Goal: Task Accomplishment & Management: Complete application form

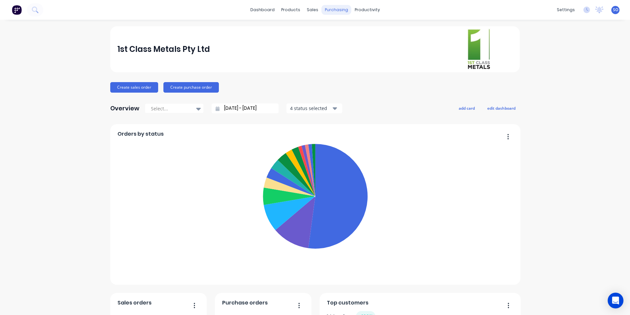
click at [337, 5] on div "purchasing" at bounding box center [337, 10] width 30 height 10
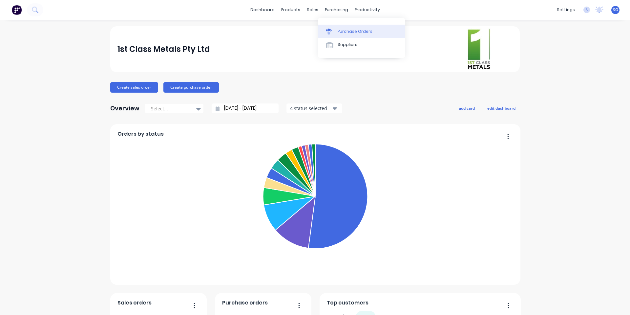
click at [344, 32] on div "Purchase Orders" at bounding box center [355, 32] width 35 height 6
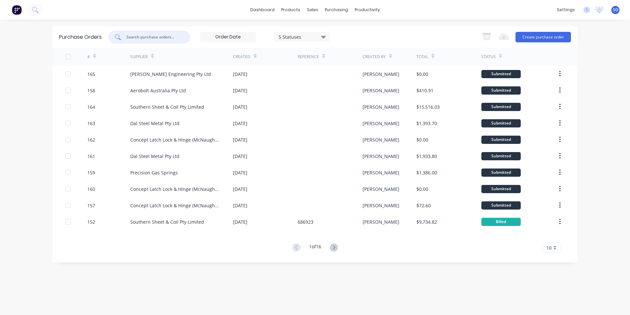
click at [132, 37] on input "text" at bounding box center [153, 37] width 54 height 7
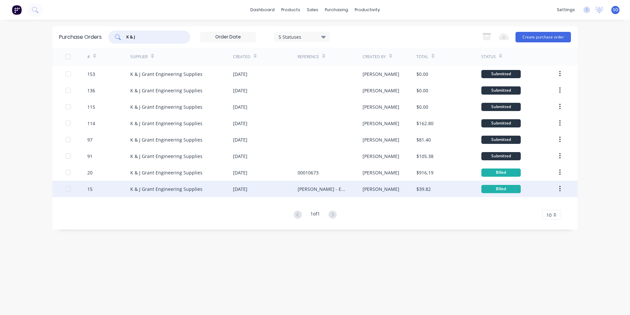
type input "K & J"
click at [183, 184] on div "K & J Grant Engineering Supplies" at bounding box center [181, 189] width 103 height 16
click at [125, 182] on div "15" at bounding box center [108, 189] width 43 height 16
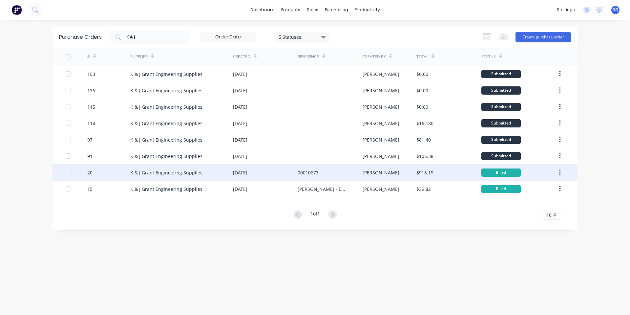
click at [163, 176] on div "K & J Grant Engineering Supplies" at bounding box center [181, 172] width 103 height 16
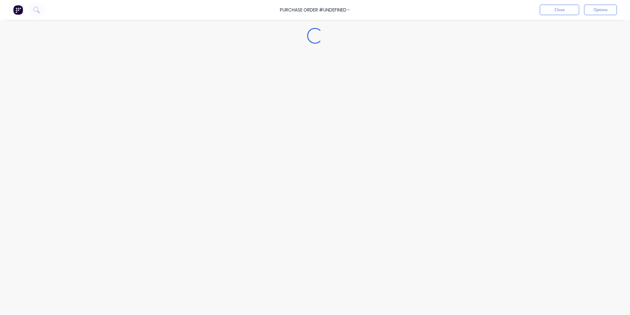
type textarea "x"
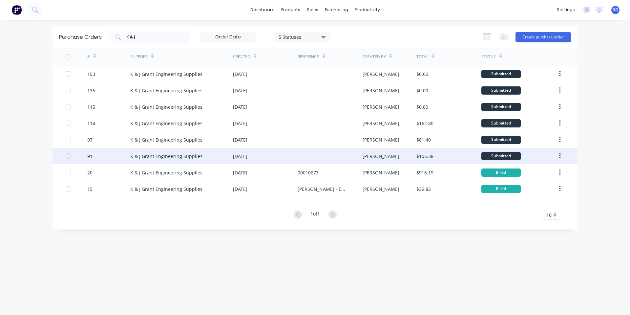
click at [171, 157] on div "K & J Grant Engineering Supplies" at bounding box center [166, 156] width 72 height 7
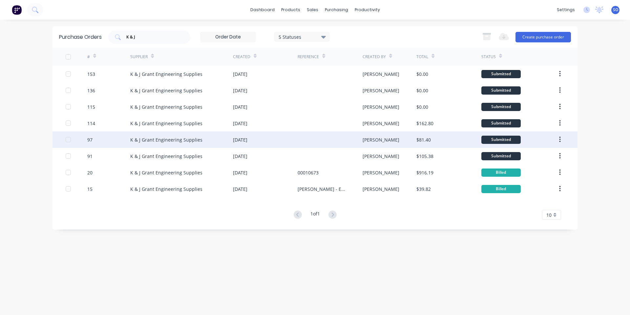
click at [194, 141] on div "K & J Grant Engineering Supplies" at bounding box center [166, 139] width 72 height 7
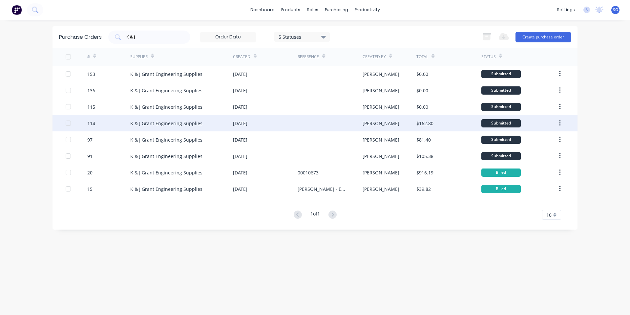
click at [247, 123] on div "[DATE]" at bounding box center [240, 123] width 14 height 7
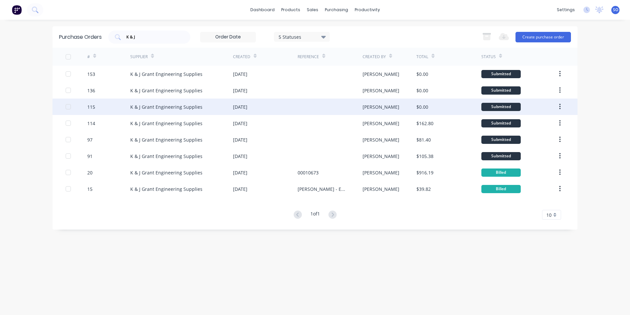
click at [152, 103] on div "K & J Grant Engineering Supplies" at bounding box center [166, 106] width 72 height 7
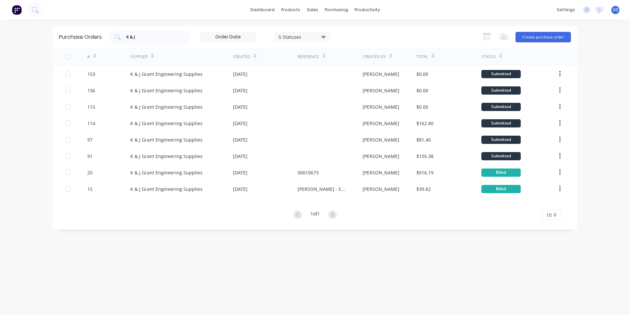
click at [330, 288] on div "Purchase Orders K & J 5 Statuses 5 Statuses Export to Excel (XLSX) Create purch…" at bounding box center [315, 167] width 525 height 282
click at [544, 37] on button "Create purchase order" at bounding box center [543, 37] width 55 height 11
click at [161, 38] on input "K & J" at bounding box center [153, 37] width 54 height 7
click at [310, 28] on link "Sales Orders" at bounding box center [347, 31] width 87 height 13
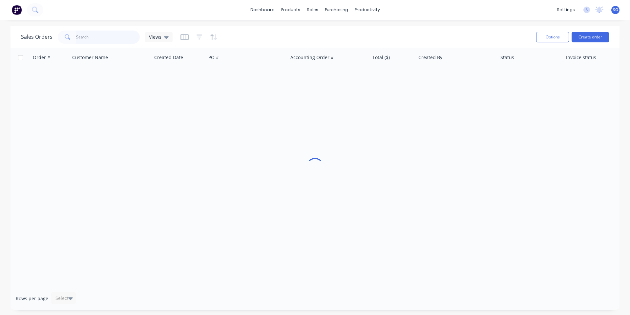
click at [114, 40] on input "text" at bounding box center [108, 37] width 64 height 13
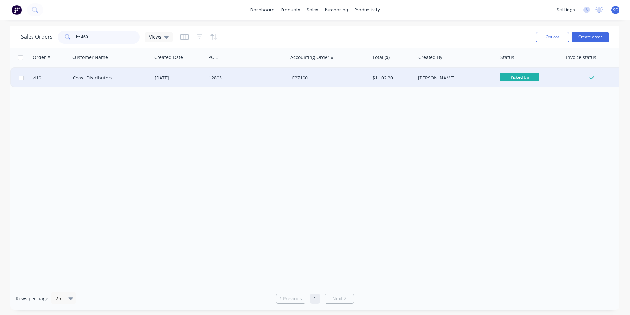
type input "bt 460"
click at [118, 69] on div "Coast Distributors" at bounding box center [111, 78] width 82 height 20
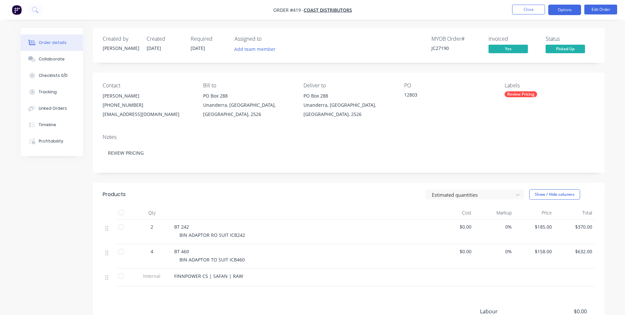
click at [568, 10] on button "Options" at bounding box center [565, 10] width 33 height 11
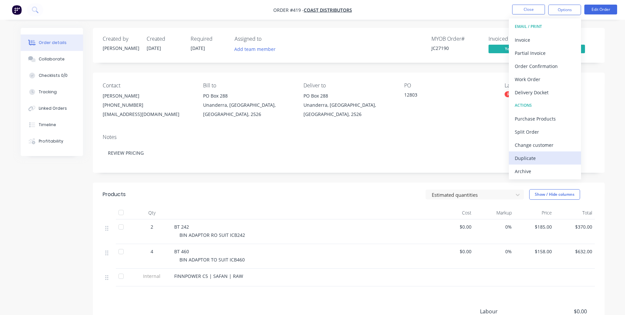
click at [530, 162] on div "Duplicate" at bounding box center [545, 158] width 60 height 10
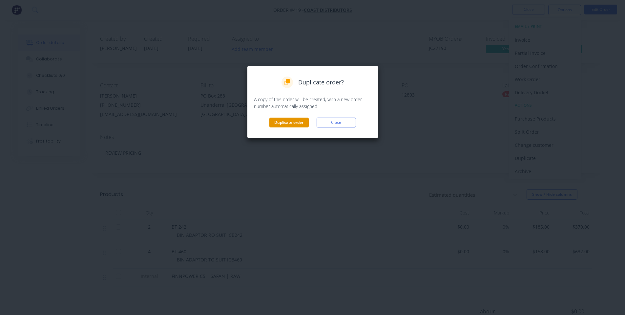
click at [299, 125] on button "Duplicate order" at bounding box center [288, 123] width 39 height 10
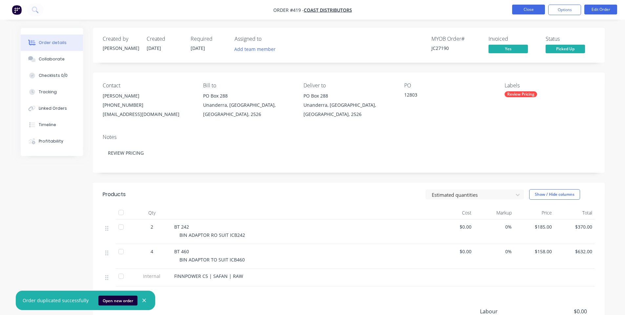
click at [521, 13] on button "Close" at bounding box center [528, 10] width 33 height 10
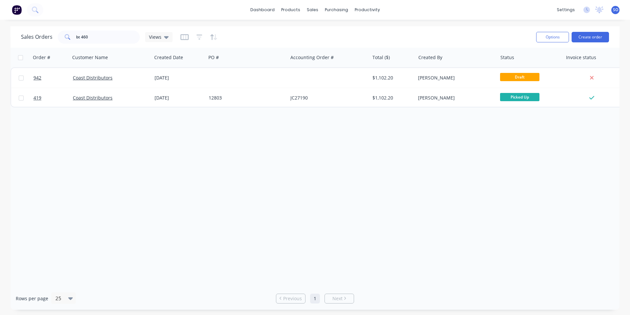
click at [346, 84] on div at bounding box center [329, 78] width 82 height 20
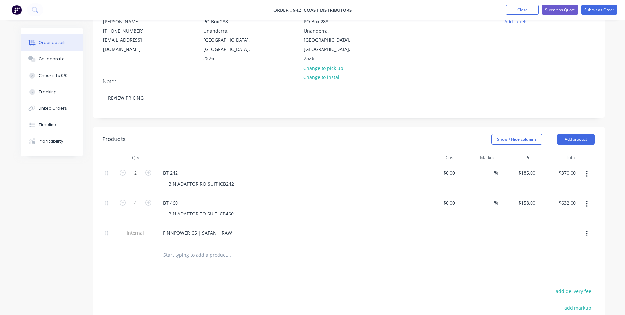
scroll to position [88, 0]
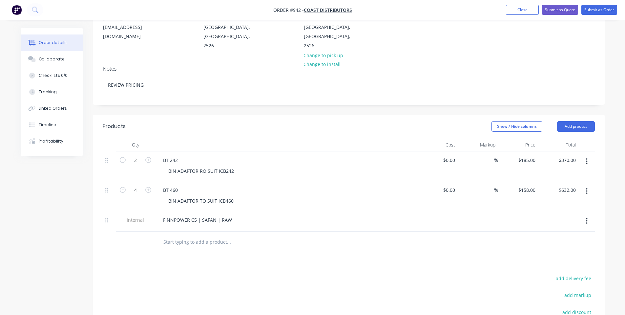
click at [591, 155] on button "button" at bounding box center [586, 161] width 15 height 12
click at [553, 213] on div "Delete" at bounding box center [564, 218] width 51 height 10
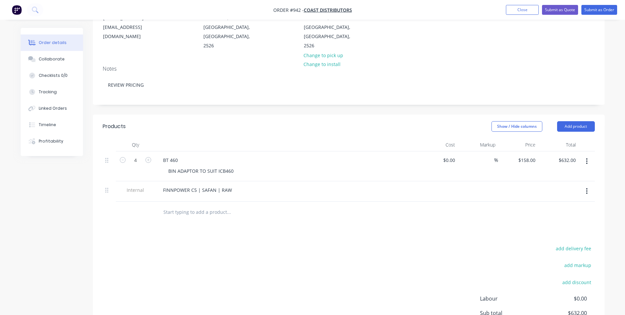
click at [119, 151] on div "4" at bounding box center [135, 166] width 39 height 30
type input "2"
type input "$316.00"
click at [163, 138] on div at bounding box center [286, 144] width 263 height 13
drag, startPoint x: 196, startPoint y: 171, endPoint x: 107, endPoint y: 170, distance: 88.3
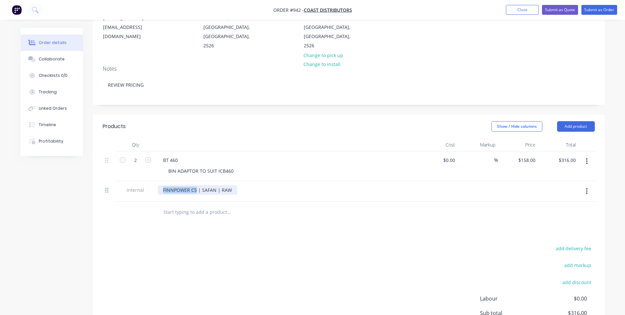
click at [107, 181] on div "Internal FINNPOWER C5 | SAFAN | RAW" at bounding box center [349, 191] width 492 height 20
click at [373, 269] on div "add delivery fee add markup add discount Labour $0.00 Sub total $316.00 Margin …" at bounding box center [349, 307] width 492 height 127
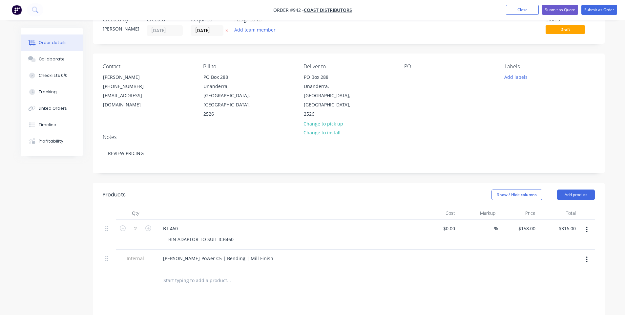
scroll to position [0, 0]
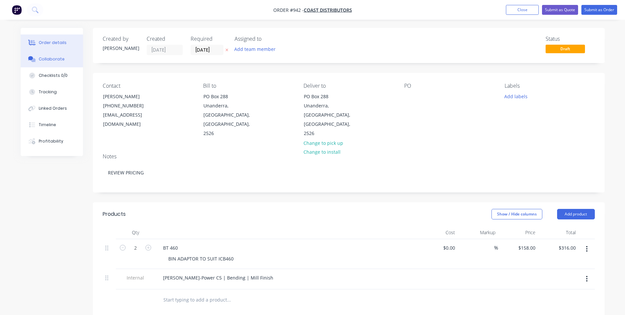
click at [55, 58] on div "Collaborate" at bounding box center [52, 59] width 26 height 6
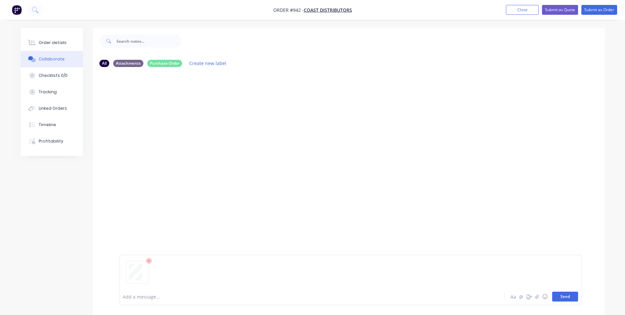
click at [572, 292] on button "Send" at bounding box center [565, 296] width 26 height 10
click at [40, 41] on div "Order details" at bounding box center [53, 43] width 28 height 6
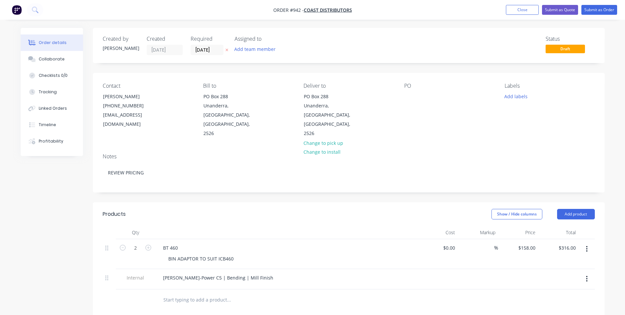
click at [419, 98] on div "PO" at bounding box center [449, 110] width 90 height 55
click at [412, 100] on div at bounding box center [409, 97] width 11 height 10
click at [410, 96] on div at bounding box center [409, 97] width 11 height 10
click at [200, 52] on input "[DATE]" at bounding box center [207, 50] width 32 height 10
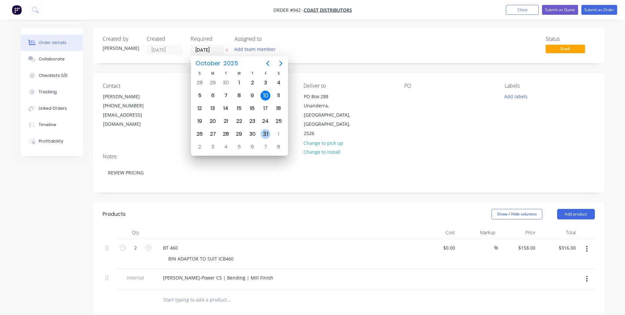
drag, startPoint x: 265, startPoint y: 130, endPoint x: 297, endPoint y: 91, distance: 50.9
click at [266, 130] on div "31" at bounding box center [266, 134] width 10 height 10
type input "[DATE]"
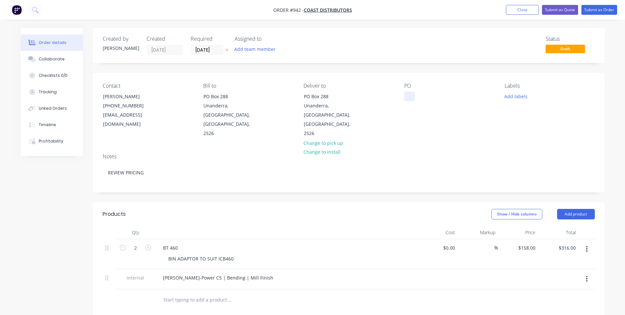
click at [408, 96] on div at bounding box center [409, 97] width 11 height 10
click at [209, 58] on div "Created by [PERSON_NAME] Created [DATE] Required [DATE] Assigned to Add team me…" at bounding box center [349, 45] width 512 height 35
click at [211, 45] on label "[DATE]" at bounding box center [207, 50] width 33 height 11
click at [211, 45] on input "[DATE]" at bounding box center [207, 50] width 32 height 10
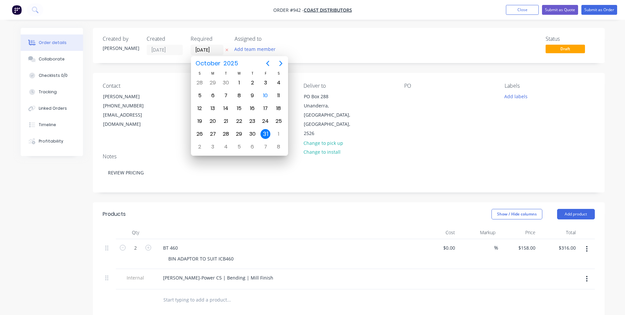
click at [386, 95] on div "Deliver to [STREET_ADDRESS] Change to pick up Change to install" at bounding box center [349, 110] width 90 height 55
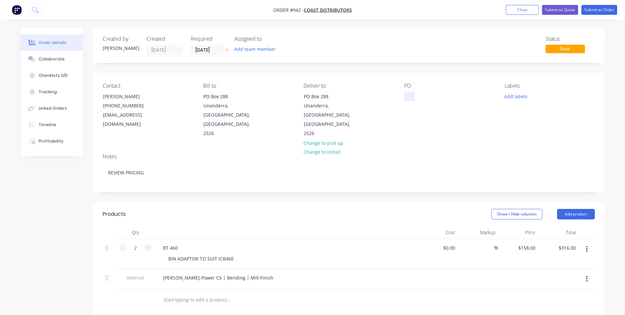
click at [408, 98] on div "Contact [PERSON_NAME] [PHONE_NUMBER] [EMAIL_ADDRESS][DOMAIN_NAME] Bill to PO Bo…" at bounding box center [349, 110] width 512 height 75
click at [408, 98] on div at bounding box center [409, 97] width 11 height 10
click at [447, 103] on div "PO 12910" at bounding box center [449, 110] width 90 height 55
click at [517, 94] on button "Add labels" at bounding box center [516, 96] width 30 height 9
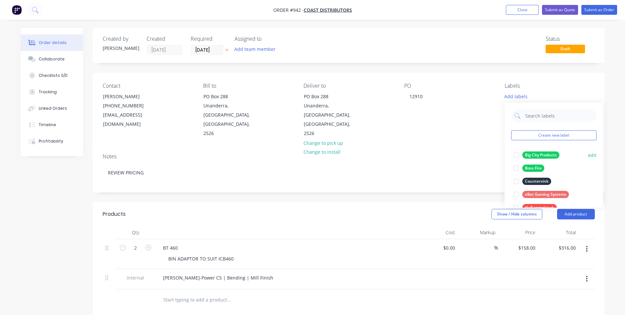
scroll to position [88, 0]
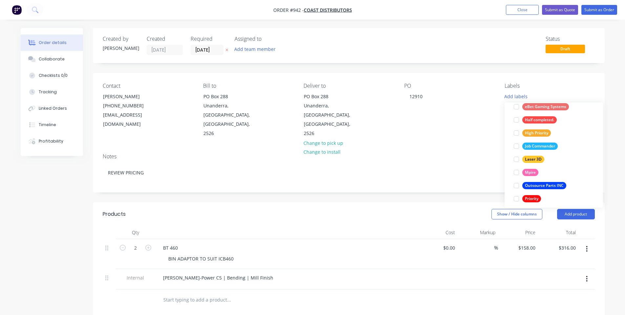
click at [528, 40] on div "Status Draft" at bounding box center [447, 45] width 295 height 19
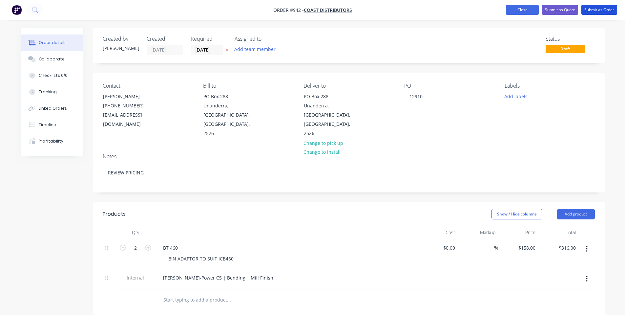
drag, startPoint x: 604, startPoint y: 10, endPoint x: 599, endPoint y: 11, distance: 4.6
click at [604, 10] on button "Submit as Order" at bounding box center [600, 10] width 36 height 10
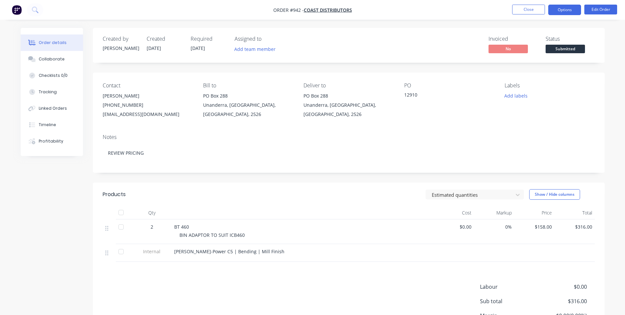
click at [574, 14] on button "Options" at bounding box center [565, 10] width 33 height 11
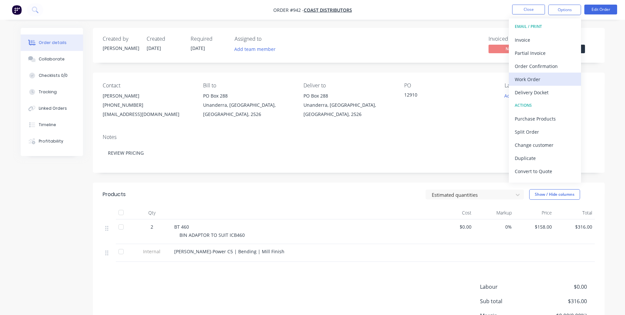
click at [550, 75] on div "Work Order" at bounding box center [545, 80] width 60 height 10
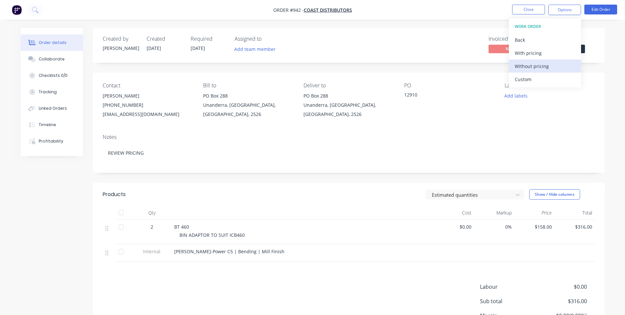
click at [549, 65] on div "Without pricing" at bounding box center [545, 66] width 60 height 10
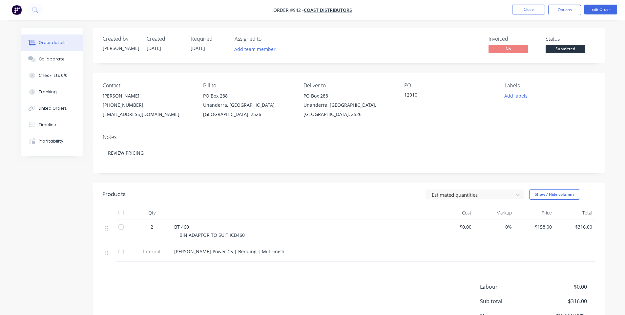
click at [269, 116] on div "Unanderra, [GEOGRAPHIC_DATA], [GEOGRAPHIC_DATA], 2526" at bounding box center [248, 109] width 90 height 18
click at [529, 5] on button "Close" at bounding box center [528, 10] width 33 height 10
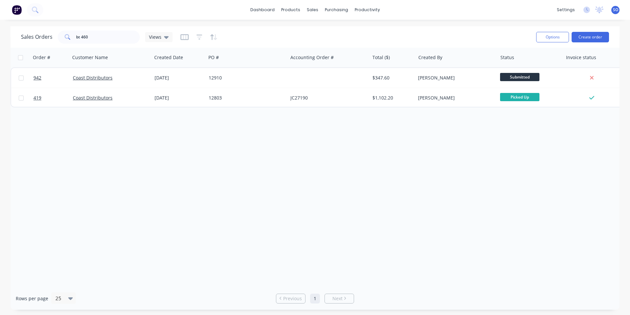
click at [256, 186] on div "Order # Customer Name Created Date PO # Accounting Order # Total ($) Created By…" at bounding box center [315, 167] width 609 height 239
click at [375, 212] on div "Order # Customer Name Created Date PO # Accounting Order # Total ($) Created By…" at bounding box center [315, 167] width 609 height 239
click at [584, 39] on button "Create order" at bounding box center [590, 37] width 37 height 11
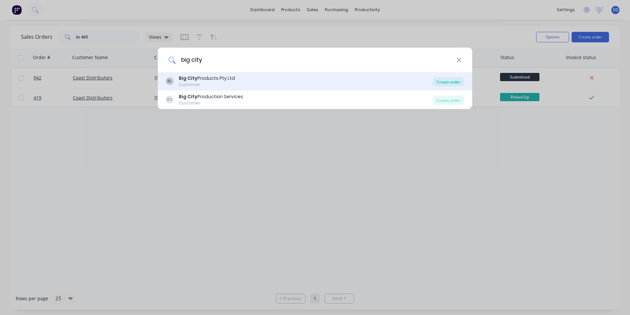
type input "big city"
click at [454, 78] on div "Create order" at bounding box center [449, 81] width 32 height 9
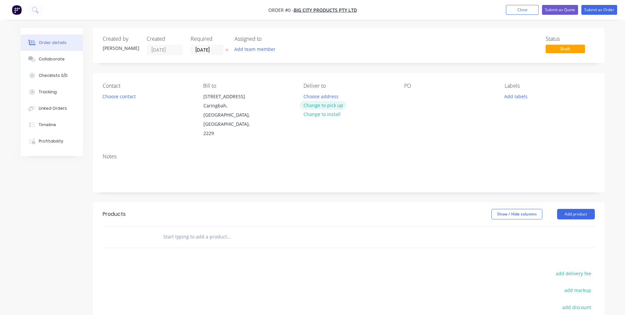
click at [331, 103] on button "Change to pick up" at bounding box center [323, 105] width 47 height 9
click at [122, 96] on button "Choose contact" at bounding box center [119, 96] width 40 height 9
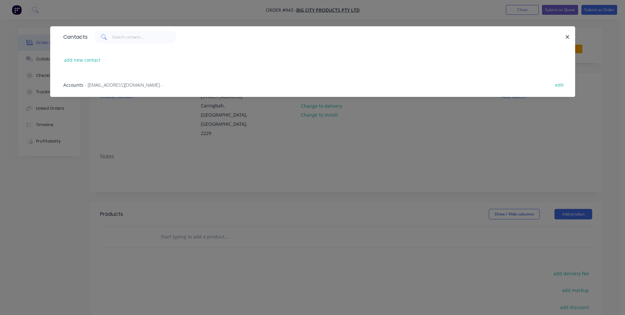
click at [219, 155] on div "Contacts add new contact Accounts - [EMAIL_ADDRESS][DOMAIN_NAME] - edit" at bounding box center [312, 157] width 625 height 315
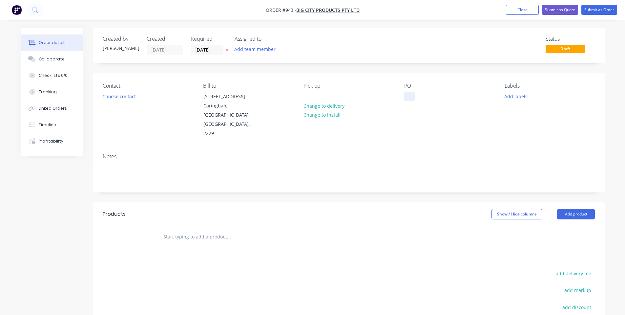
click at [408, 99] on div at bounding box center [409, 97] width 11 height 10
click at [469, 119] on div "PO 0284" at bounding box center [449, 110] width 90 height 55
click at [516, 103] on div "Labels Add labels" at bounding box center [550, 110] width 90 height 55
click at [511, 98] on button "Add labels" at bounding box center [516, 96] width 30 height 9
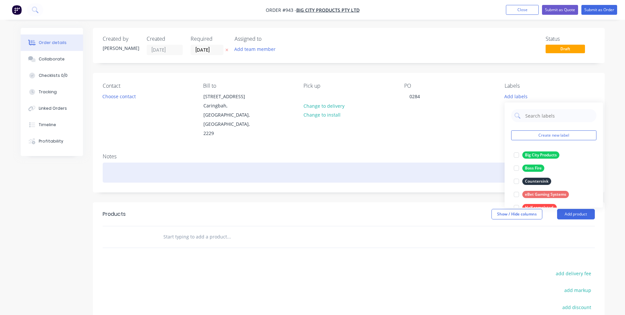
drag, startPoint x: 543, startPoint y: 155, endPoint x: 320, endPoint y: 149, distance: 223.3
click at [543, 155] on div "Big City Products" at bounding box center [541, 154] width 37 height 7
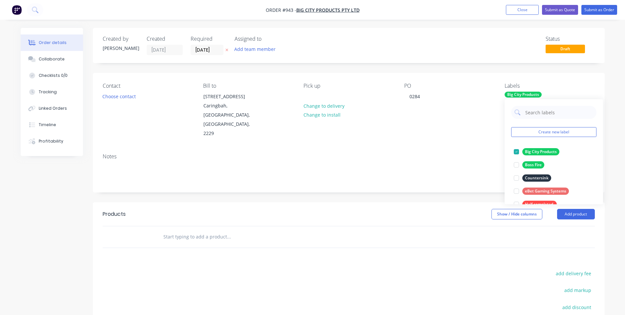
click at [296, 226] on div at bounding box center [273, 236] width 236 height 21
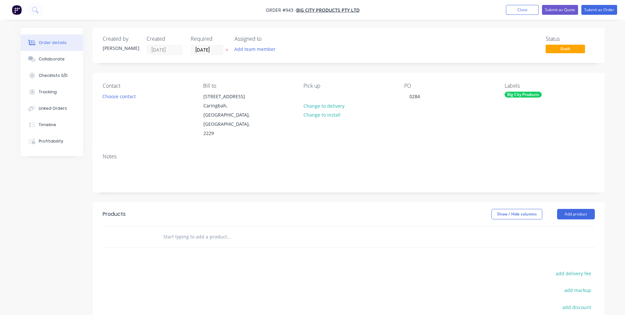
click at [278, 230] on input "text" at bounding box center [228, 236] width 131 height 13
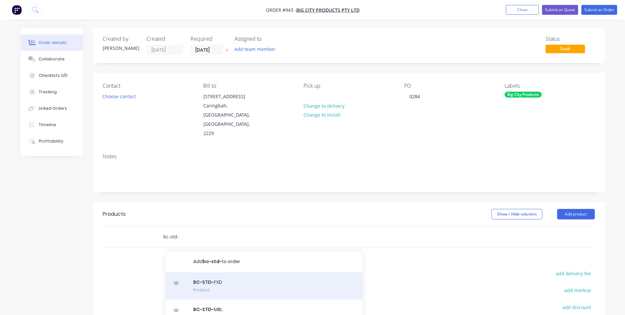
type input "bc-std-"
click at [236, 272] on div "BC-STD- FXD Product" at bounding box center [264, 286] width 197 height 28
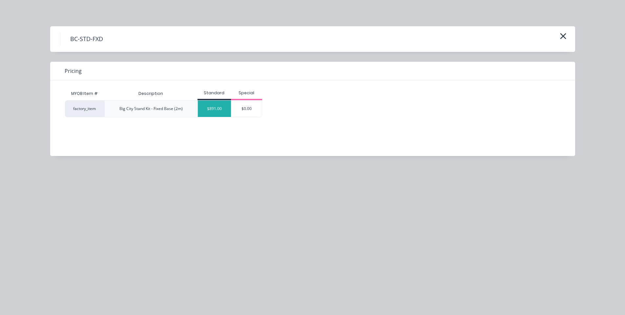
click at [224, 111] on div "$891.00" at bounding box center [214, 108] width 33 height 16
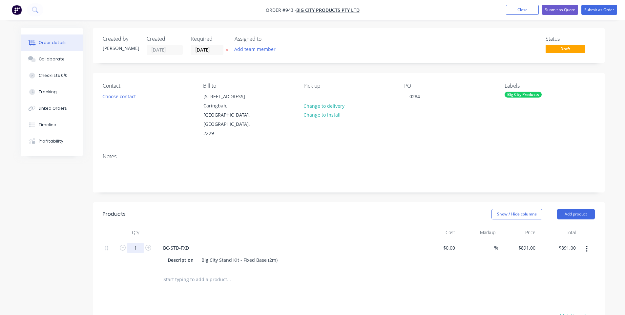
click at [134, 243] on input "1" at bounding box center [135, 248] width 17 height 10
type input "2"
type input "$1,782.00"
click at [189, 273] on input "text" at bounding box center [228, 279] width 131 height 13
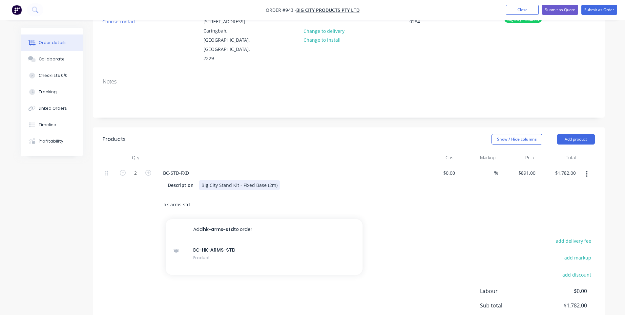
scroll to position [88, 0]
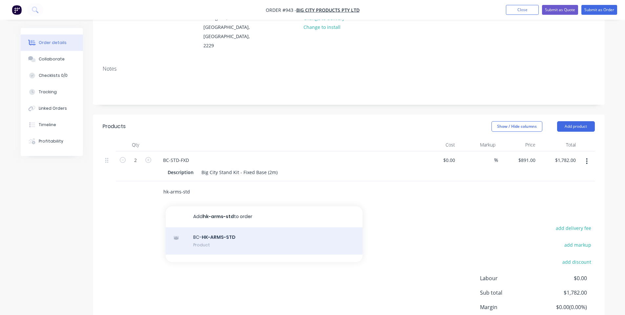
type input "hk-arms-std"
click at [237, 227] on div "BC- HK-ARMS-STD Product" at bounding box center [264, 241] width 197 height 28
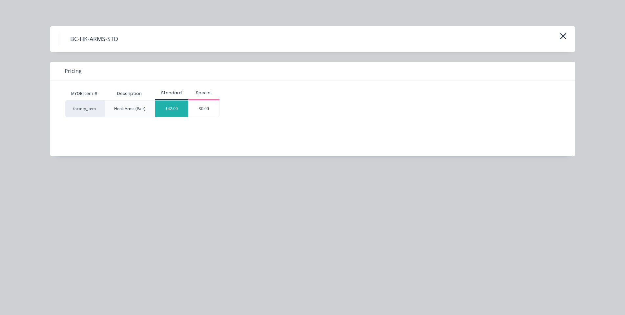
click at [173, 108] on div "$42.00" at bounding box center [171, 108] width 33 height 16
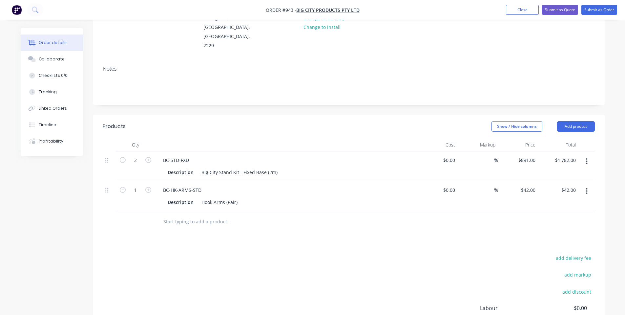
click at [300, 115] on header "Products Show / Hide columns Add product" at bounding box center [349, 127] width 512 height 24
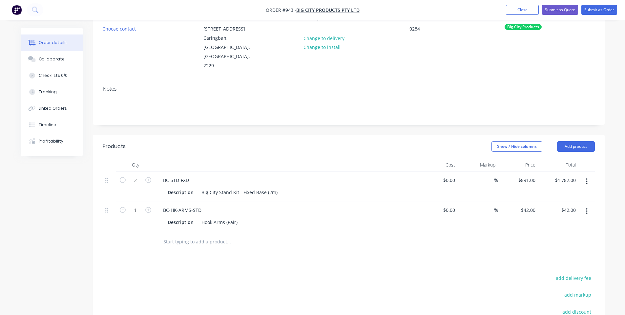
scroll to position [0, 0]
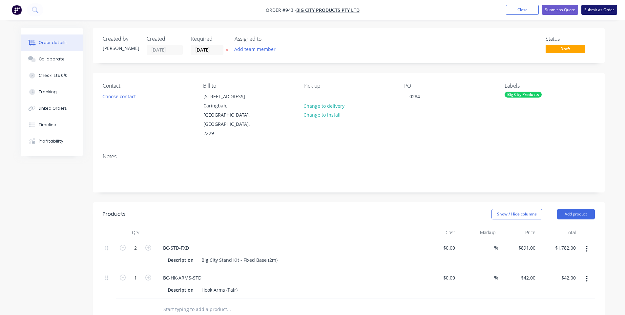
click at [595, 10] on button "Submit as Order" at bounding box center [600, 10] width 36 height 10
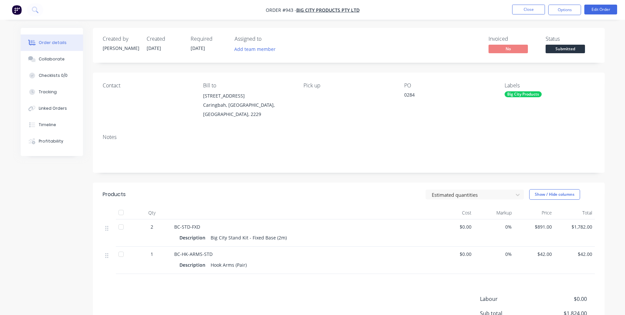
drag, startPoint x: 564, startPoint y: 50, endPoint x: 567, endPoint y: 57, distance: 7.9
click at [565, 50] on span "Submitted" at bounding box center [565, 49] width 39 height 8
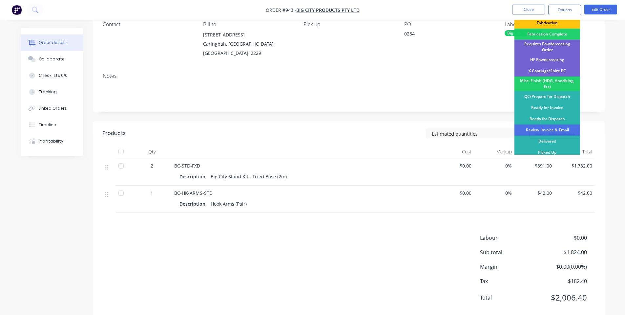
scroll to position [76, 0]
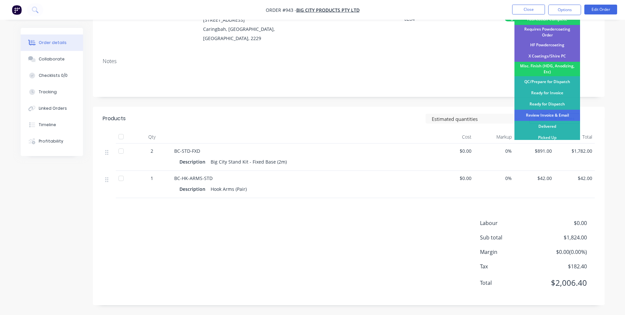
drag, startPoint x: 559, startPoint y: 134, endPoint x: 557, endPoint y: 120, distance: 13.6
click at [559, 133] on div "Picked Up" at bounding box center [548, 137] width 66 height 11
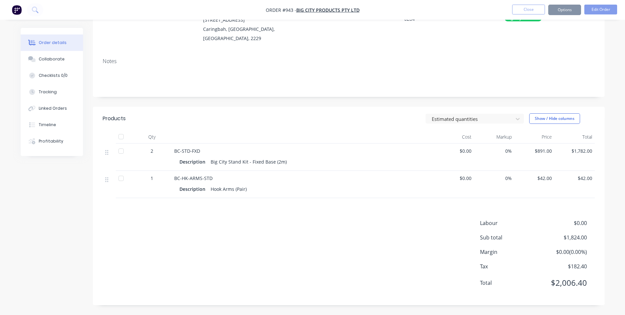
scroll to position [0, 0]
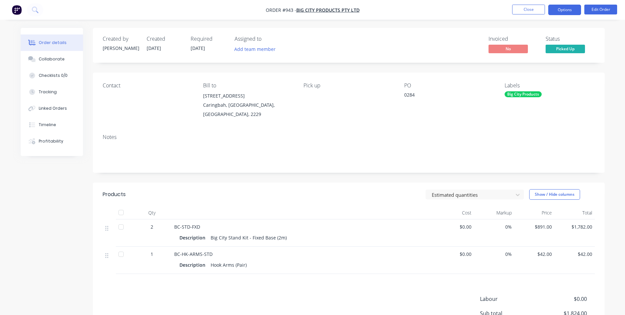
click at [565, 10] on button "Options" at bounding box center [565, 10] width 33 height 11
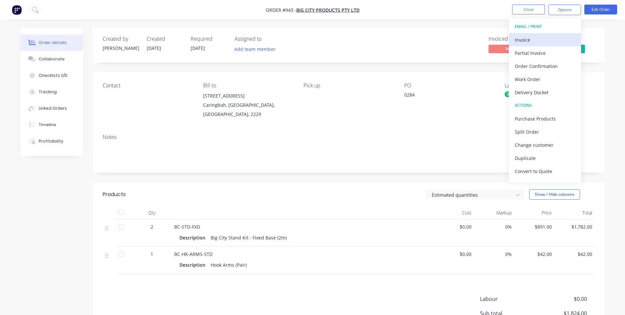
click at [537, 39] on div "Invoice" at bounding box center [545, 40] width 60 height 10
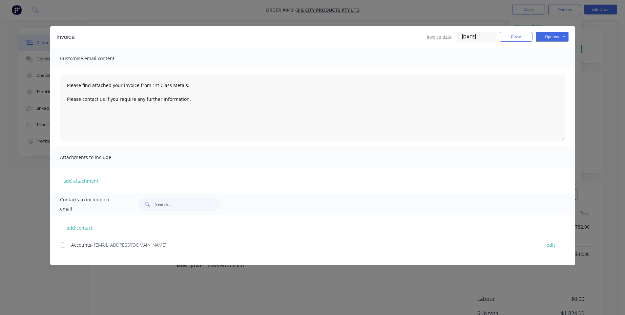
click at [60, 245] on div at bounding box center [62, 244] width 13 height 13
click at [557, 38] on button "Options" at bounding box center [552, 37] width 33 height 10
click at [544, 72] on button "Email" at bounding box center [557, 70] width 42 height 11
click at [553, 42] on div "Options Preview Print Email" at bounding box center [552, 37] width 33 height 11
click at [551, 38] on button "Options" at bounding box center [552, 37] width 33 height 10
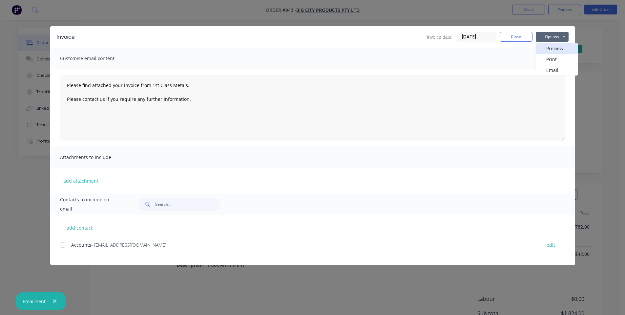
click at [543, 53] on button "Preview" at bounding box center [557, 48] width 42 height 11
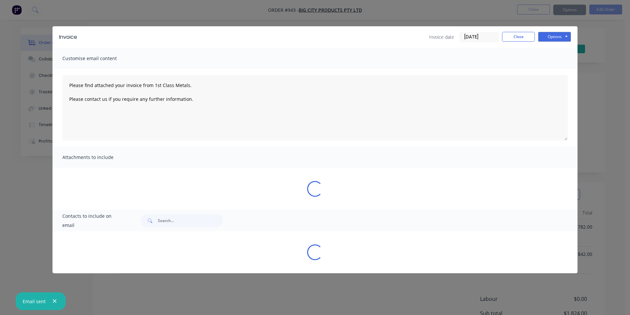
type textarea "Please find attached your invoice from 1st Class Metals. Please contact us if y…"
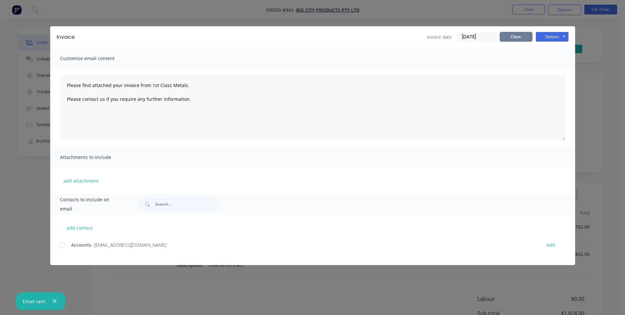
click at [522, 37] on button "Close" at bounding box center [516, 37] width 33 height 10
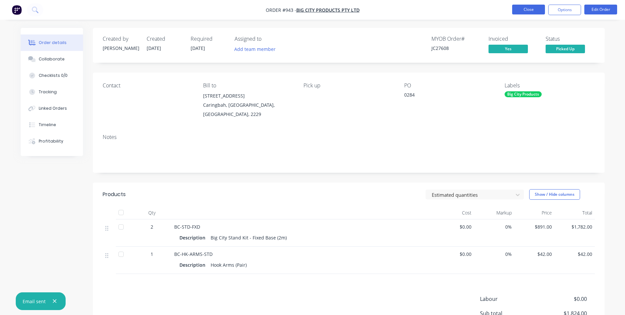
click at [524, 11] on button "Close" at bounding box center [528, 10] width 33 height 10
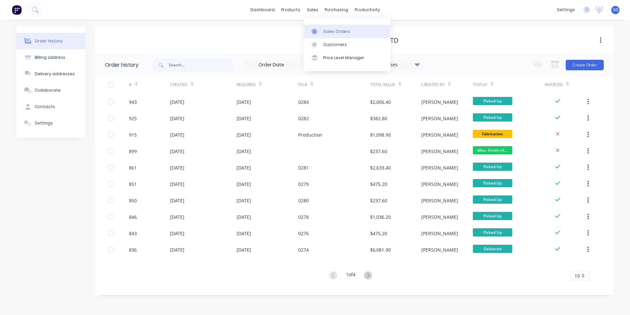
click at [321, 29] on div at bounding box center [317, 32] width 10 height 6
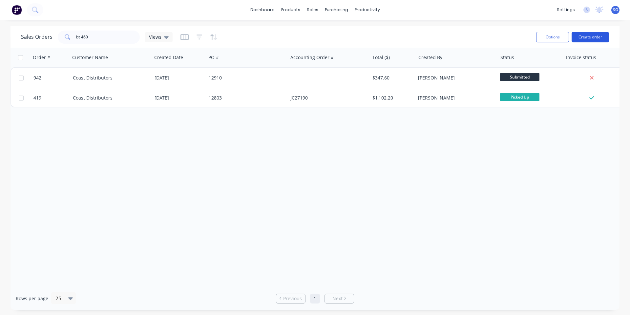
click at [597, 34] on button "Create order" at bounding box center [590, 37] width 37 height 11
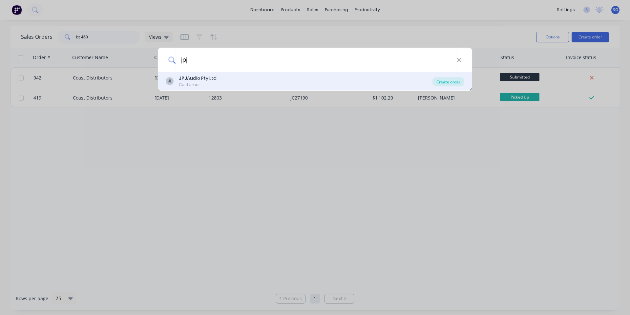
type input "jpj"
click at [441, 80] on div "Create order" at bounding box center [449, 81] width 32 height 9
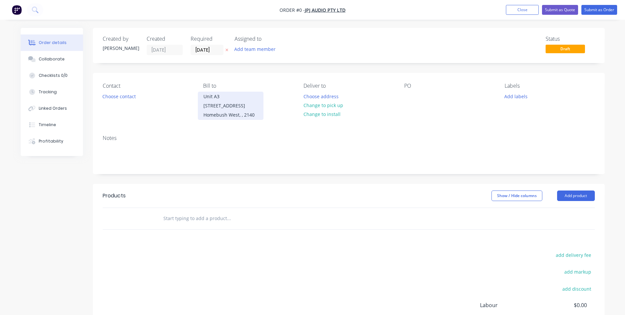
click at [247, 103] on div "Unit A3 [STREET_ADDRESS]" at bounding box center [231, 101] width 54 height 18
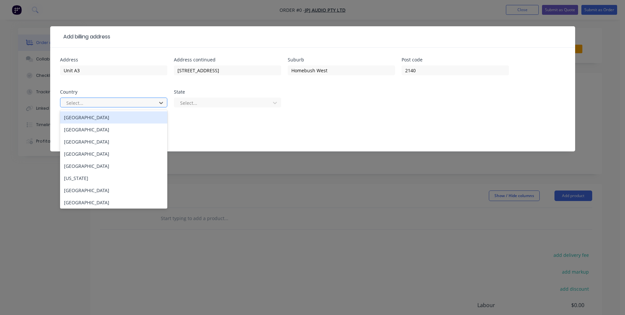
click at [137, 101] on div at bounding box center [110, 103] width 88 height 8
drag, startPoint x: 139, startPoint y: 115, endPoint x: 161, endPoint y: 118, distance: 21.5
click at [140, 116] on div "[GEOGRAPHIC_DATA]" at bounding box center [113, 117] width 107 height 12
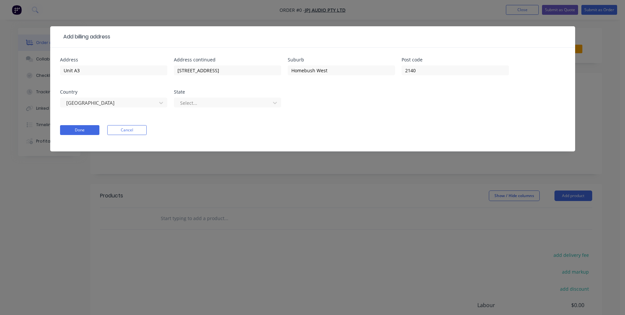
drag, startPoint x: 194, startPoint y: 110, endPoint x: 198, endPoint y: 110, distance: 4.6
click at [194, 110] on div "Select..." at bounding box center [227, 105] width 107 height 19
click at [204, 103] on div at bounding box center [224, 103] width 88 height 8
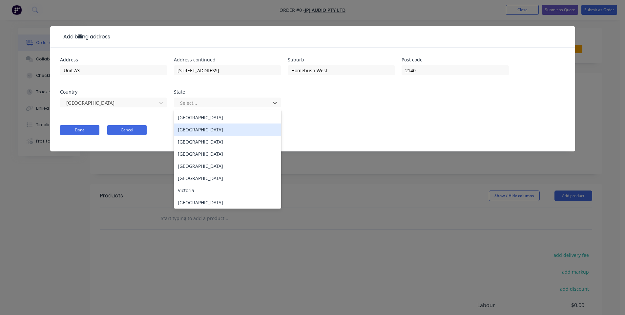
drag, startPoint x: 196, startPoint y: 131, endPoint x: 134, endPoint y: 128, distance: 62.1
click at [196, 131] on div "[GEOGRAPHIC_DATA]" at bounding box center [227, 129] width 107 height 12
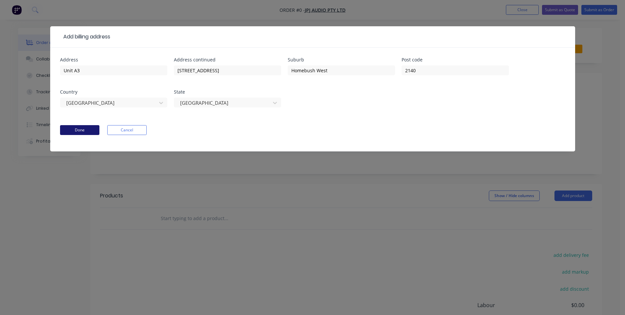
click at [97, 130] on button "Done" at bounding box center [79, 130] width 39 height 10
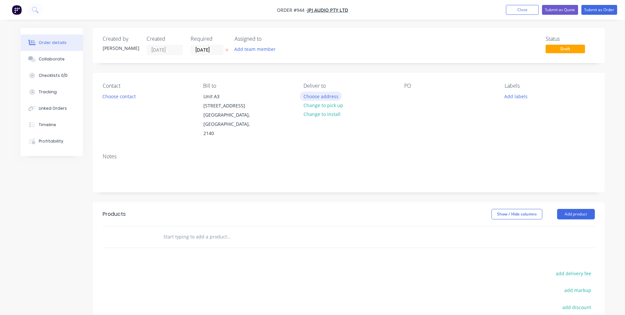
click at [304, 97] on button "Choose address" at bounding box center [321, 96] width 42 height 9
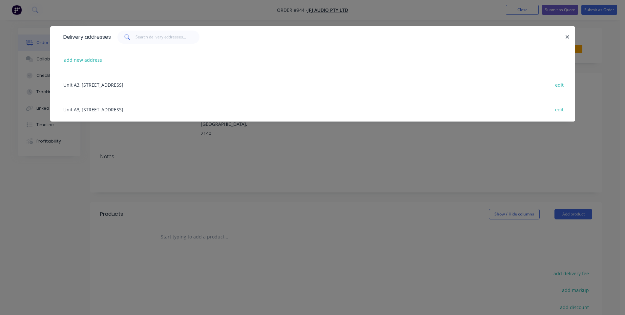
click at [140, 108] on div "Unit A3, [STREET_ADDRESS] edit" at bounding box center [313, 109] width 506 height 25
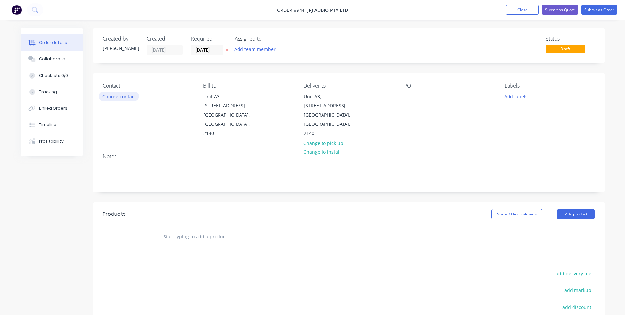
click at [128, 97] on button "Choose contact" at bounding box center [119, 96] width 40 height 9
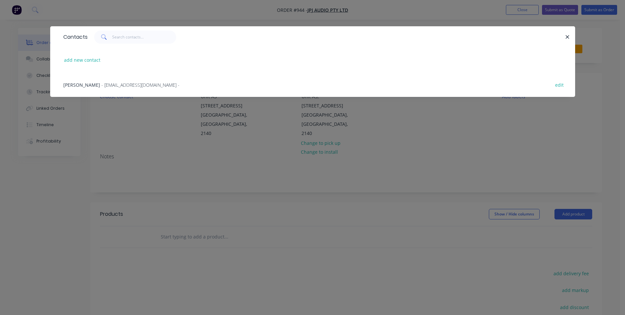
click at [138, 80] on div "[PERSON_NAME] - [EMAIL_ADDRESS][DOMAIN_NAME] - edit" at bounding box center [313, 84] width 506 height 25
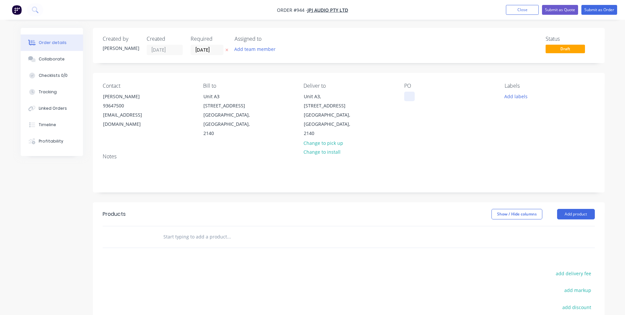
click at [410, 96] on div at bounding box center [409, 97] width 11 height 10
click at [437, 121] on div "PO 200000331" at bounding box center [449, 110] width 90 height 55
click at [516, 94] on button "Add labels" at bounding box center [516, 96] width 30 height 9
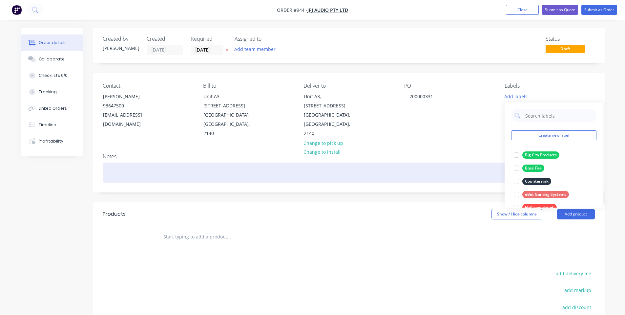
click at [393, 163] on div "Notes" at bounding box center [349, 170] width 512 height 44
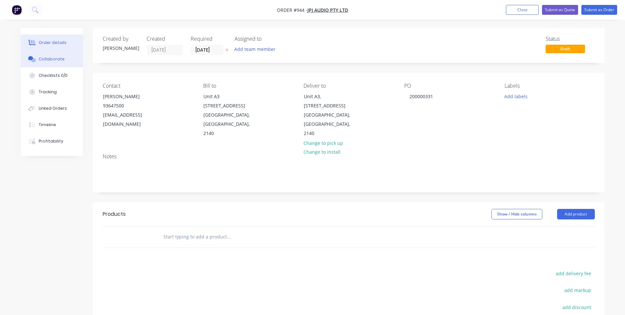
click at [45, 59] on div "Collaborate" at bounding box center [52, 59] width 26 height 6
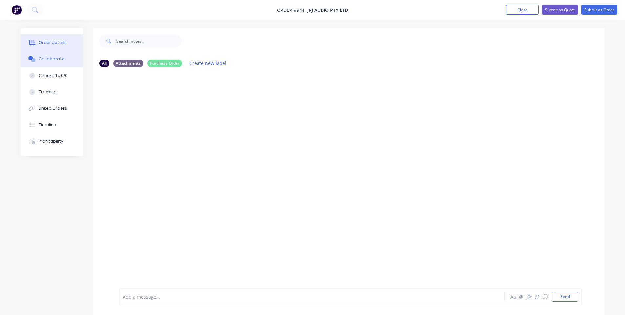
click at [52, 42] on div "Order details" at bounding box center [53, 43] width 28 height 6
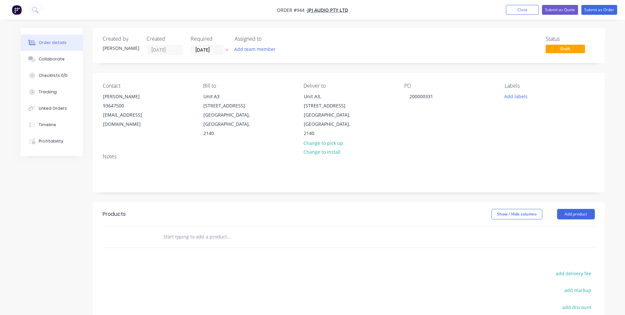
click at [204, 244] on div at bounding box center [273, 236] width 236 height 21
click at [204, 237] on input "text" at bounding box center [228, 236] width 131 height 13
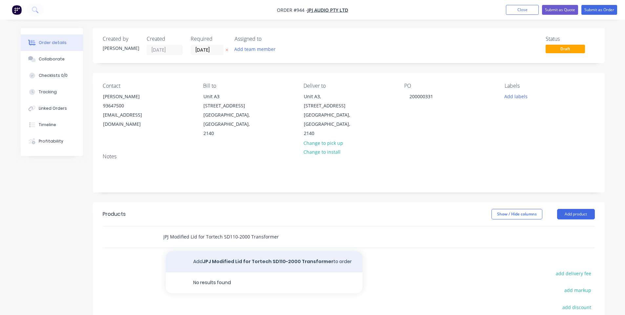
type input "JPJ Modified Lid for Tortech SD110-2000 Transformer"
click at [228, 261] on button "Add JPJ Modified Lid for Tortech SD110-2000 Transformer to order" at bounding box center [264, 261] width 197 height 21
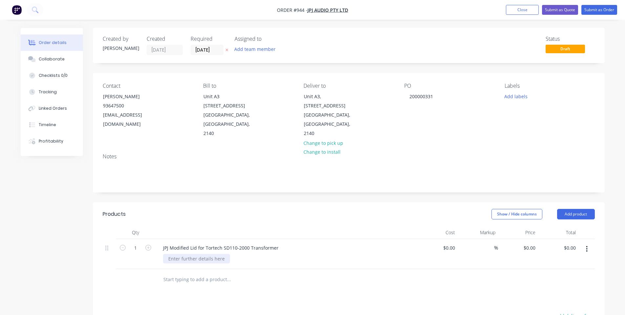
click at [212, 262] on div at bounding box center [196, 259] width 67 height 10
click at [205, 218] on div "Products" at bounding box center [155, 214] width 105 height 11
click at [196, 251] on div "JPJ Modified Lid for Tortech SD110-2000 Transformer" at bounding box center [221, 248] width 126 height 10
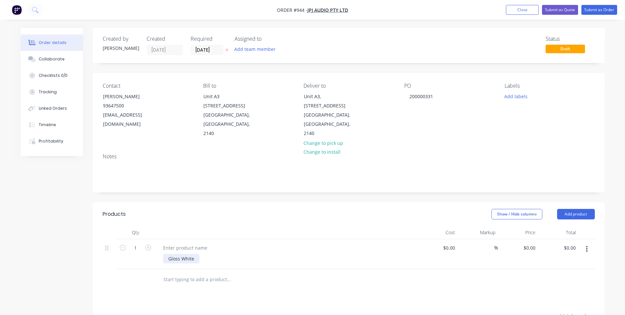
click at [164, 260] on div "Gloss White" at bounding box center [181, 259] width 36 height 10
click at [163, 263] on div "Gloss White" at bounding box center [289, 259] width 252 height 10
click at [169, 260] on div "Gloss White" at bounding box center [181, 259] width 36 height 10
click at [194, 249] on div at bounding box center [185, 248] width 55 height 10
click at [202, 221] on header "Products Show / Hide columns Add product" at bounding box center [349, 214] width 512 height 24
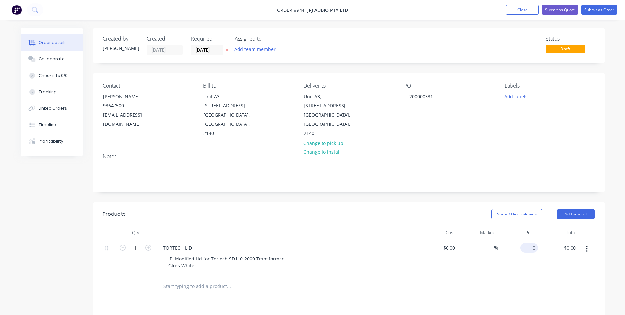
click at [535, 244] on input "0" at bounding box center [530, 248] width 15 height 10
type input "$46.50"
click at [442, 219] on div "Show / Hide columns Add product" at bounding box center [401, 214] width 388 height 11
click at [140, 250] on input "1" at bounding box center [135, 248] width 17 height 10
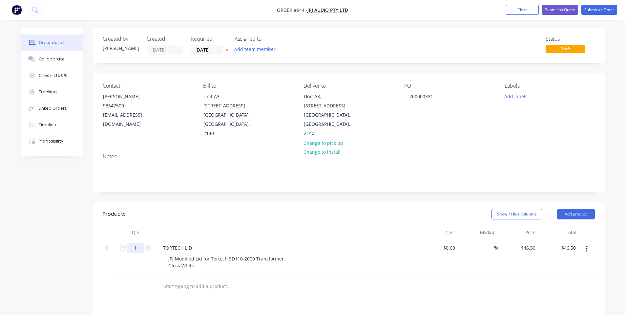
type input "0"
type input "10"
type input "$465.00"
click at [101, 190] on div "Notes" at bounding box center [349, 170] width 512 height 44
click at [567, 224] on header "Products Show / Hide columns Add product" at bounding box center [349, 214] width 512 height 24
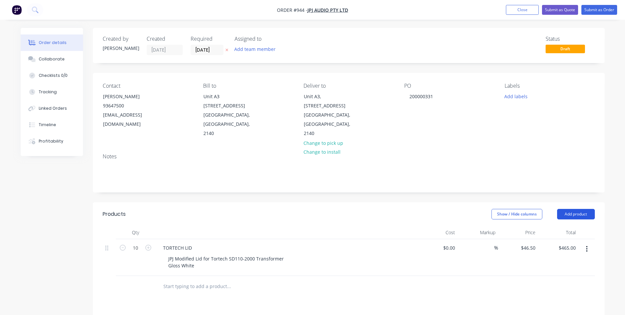
click at [573, 211] on button "Add product" at bounding box center [576, 214] width 38 height 11
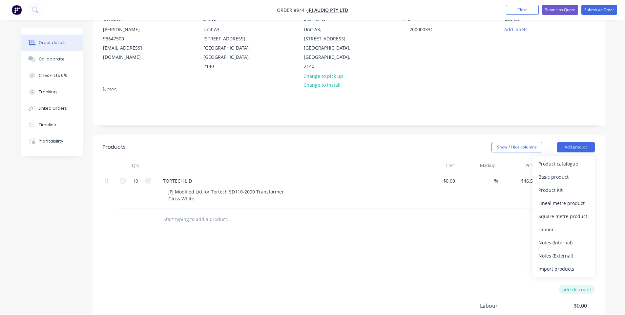
scroll to position [88, 0]
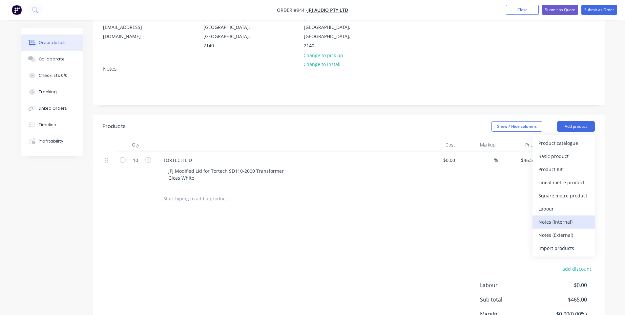
click at [575, 226] on div "Notes (Internal)" at bounding box center [564, 222] width 51 height 10
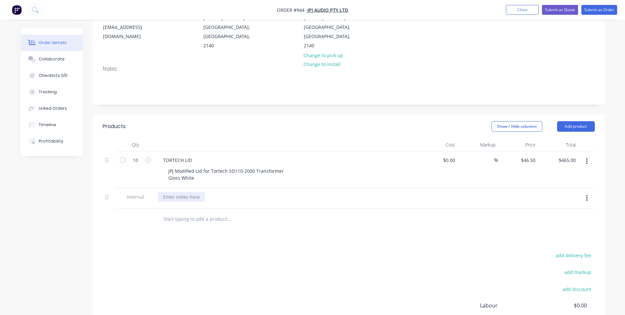
click at [185, 196] on div at bounding box center [181, 197] width 47 height 10
click at [218, 120] on header "Products Show / Hide columns Add product" at bounding box center [349, 127] width 512 height 24
click at [40, 57] on div "Collaborate" at bounding box center [52, 59] width 26 height 6
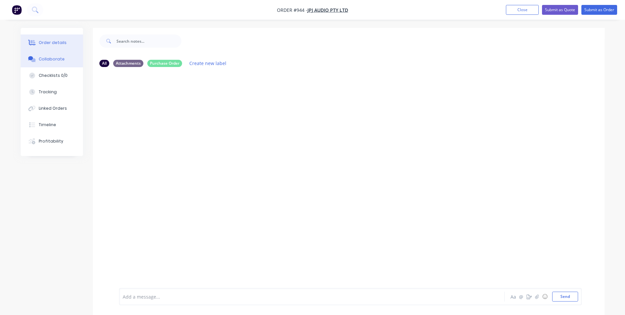
click at [52, 35] on button "Order details" at bounding box center [52, 42] width 62 height 16
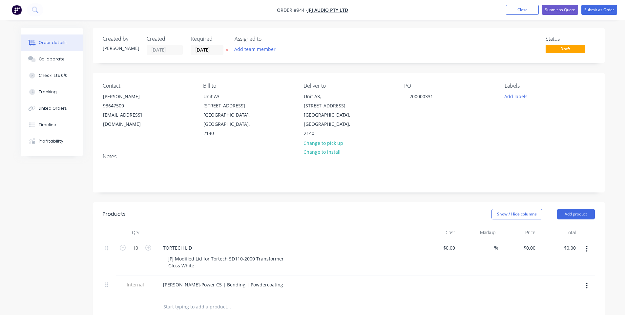
type input "$46.50"
type input "$465.00"
click at [50, 61] on div "Collaborate" at bounding box center [52, 59] width 26 height 6
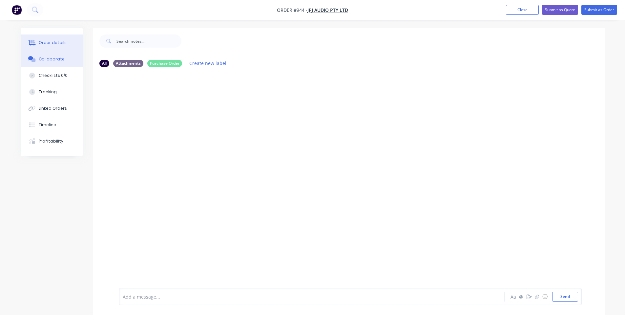
click at [52, 45] on div "Order details" at bounding box center [53, 43] width 28 height 6
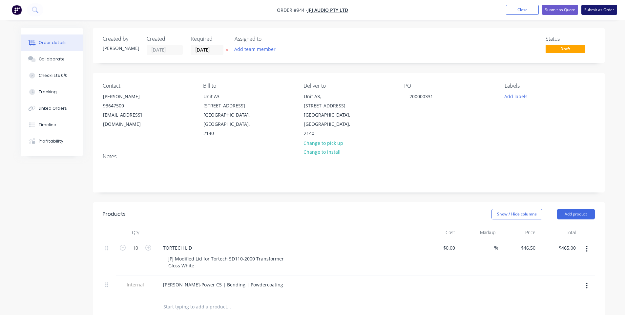
drag, startPoint x: 592, startPoint y: 10, endPoint x: 592, endPoint y: 14, distance: 3.7
click at [593, 10] on button "Submit as Order" at bounding box center [600, 10] width 36 height 10
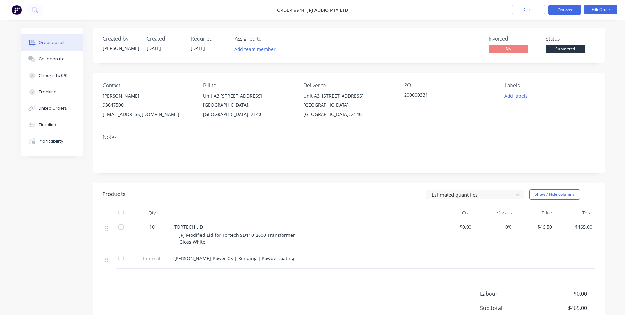
click at [575, 10] on button "Options" at bounding box center [565, 10] width 33 height 11
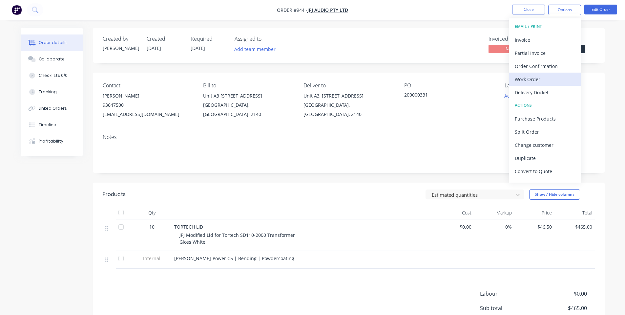
click at [532, 83] on div "Work Order" at bounding box center [545, 80] width 60 height 10
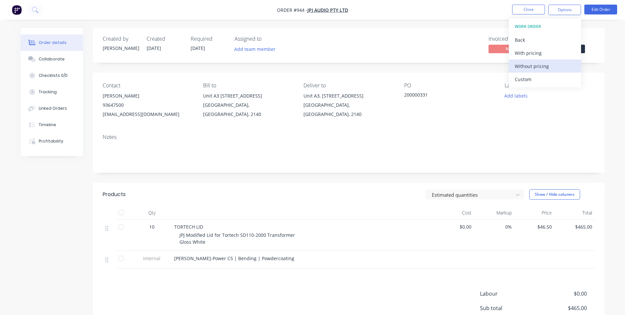
click at [536, 66] on div "Without pricing" at bounding box center [545, 66] width 60 height 10
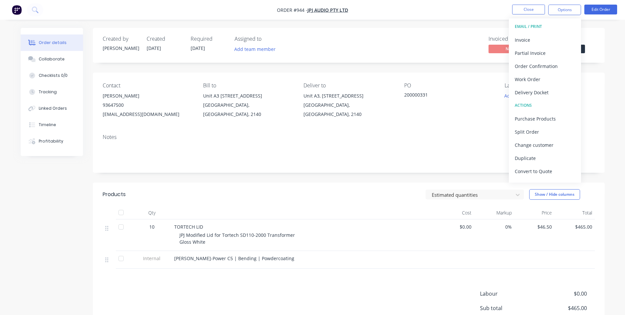
drag, startPoint x: 47, startPoint y: 58, endPoint x: 83, endPoint y: 49, distance: 37.5
click at [47, 58] on div "Collaborate" at bounding box center [52, 59] width 26 height 6
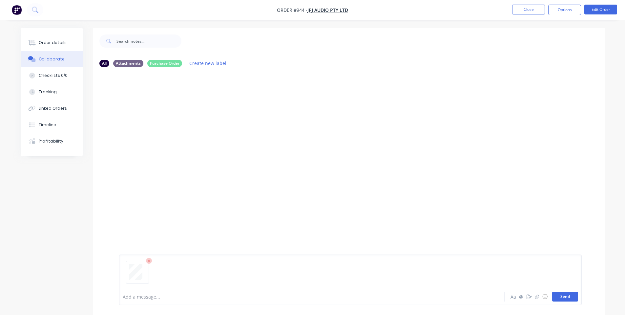
click at [572, 294] on button "Send" at bounding box center [565, 296] width 26 height 10
click at [76, 43] on button "Order details" at bounding box center [52, 42] width 62 height 16
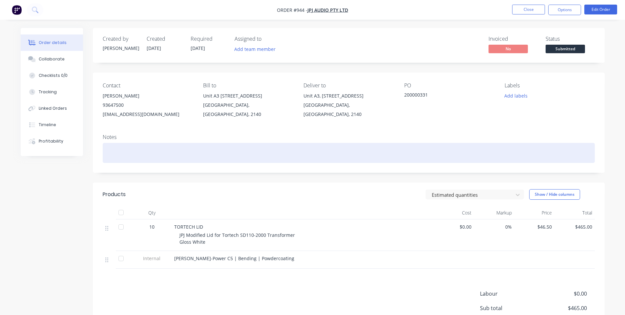
click at [354, 146] on div at bounding box center [349, 153] width 492 height 20
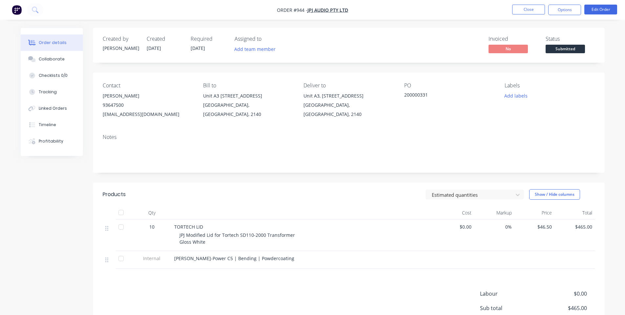
click at [368, 131] on div "Notes" at bounding box center [349, 151] width 512 height 44
click at [526, 12] on button "Close" at bounding box center [528, 10] width 33 height 10
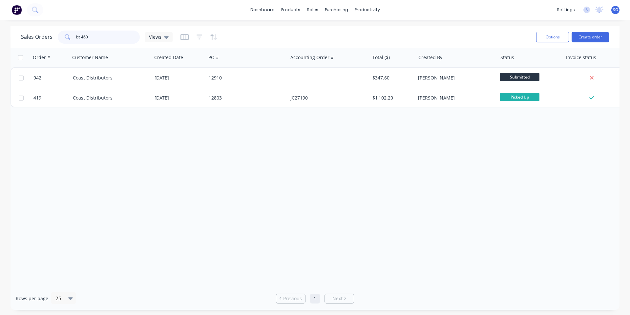
drag, startPoint x: 102, startPoint y: 42, endPoint x: 14, endPoint y: 42, distance: 88.6
click at [22, 42] on div "Sales Orders bt 460 Views" at bounding box center [97, 37] width 152 height 13
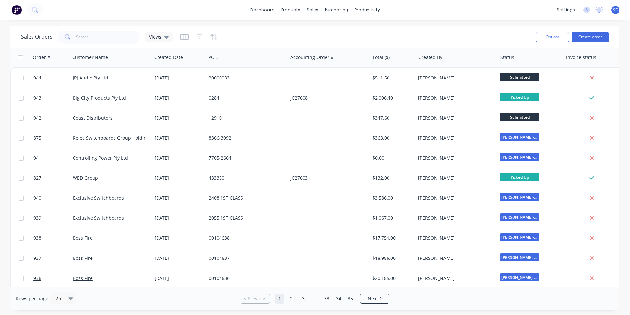
click at [245, 31] on div "Sales Orders Views" at bounding box center [276, 37] width 510 height 16
click at [585, 36] on button "Create order" at bounding box center [590, 37] width 37 height 11
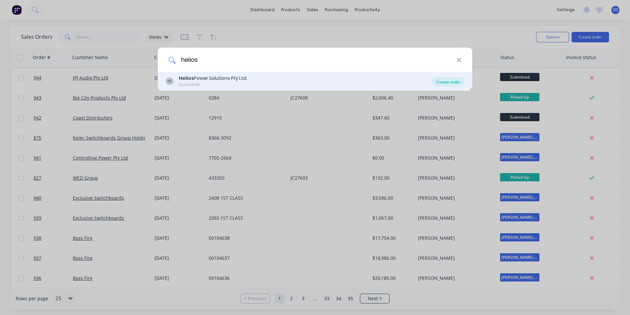
type input "helios"
click at [452, 79] on div "Create order" at bounding box center [449, 81] width 32 height 9
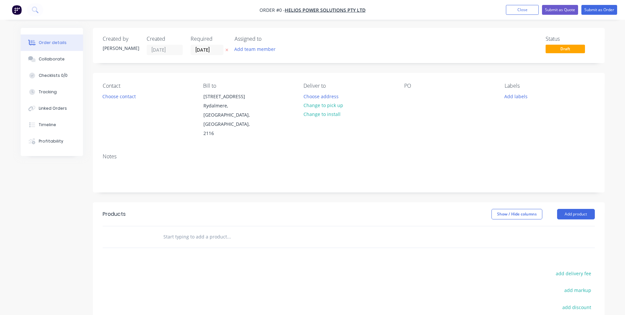
click at [340, 76] on div "Contact Choose contact [PERSON_NAME] to [STREET_ADDRESS] Deliver to Choose addr…" at bounding box center [349, 110] width 512 height 75
click at [343, 70] on div "Created by [PERSON_NAME] Created [DATE] Required [DATE] Assigned to Add team me…" at bounding box center [349, 216] width 512 height 377
click at [334, 105] on button "Change to pick up" at bounding box center [323, 105] width 47 height 9
click at [118, 93] on button "Choose contact" at bounding box center [119, 96] width 40 height 9
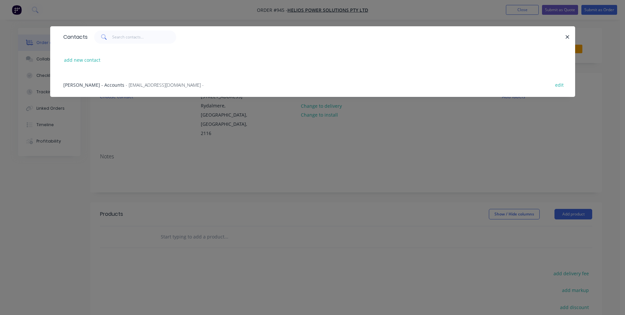
drag, startPoint x: 130, startPoint y: 106, endPoint x: 196, endPoint y: 97, distance: 66.1
click at [131, 106] on div "Contacts add new contact [PERSON_NAME] - Accounts - [EMAIL_ADDRESS][DOMAIN_NAME…" at bounding box center [312, 66] width 525 height 80
click at [285, 132] on div "Contacts add new contact [PERSON_NAME] - Accounts - [EMAIL_ADDRESS][DOMAIN_NAME…" at bounding box center [312, 157] width 625 height 315
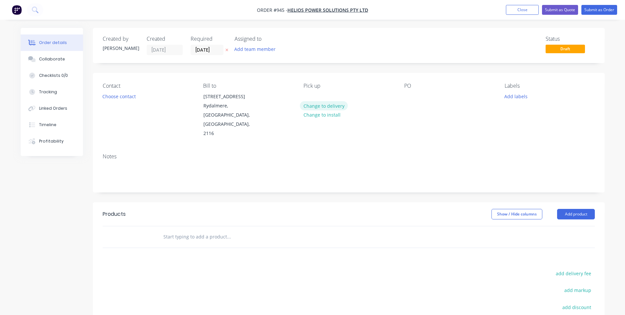
click at [320, 106] on button "Change to delivery" at bounding box center [324, 105] width 48 height 9
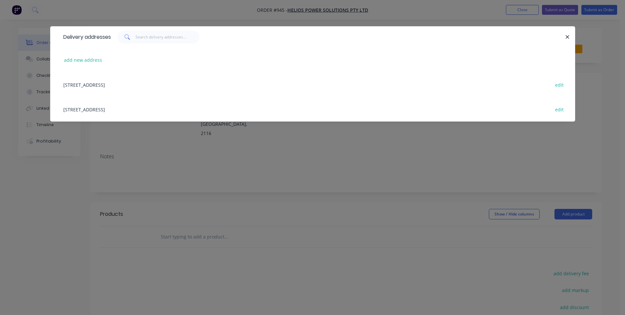
click at [183, 83] on div "[STREET_ADDRESS] edit" at bounding box center [313, 84] width 506 height 25
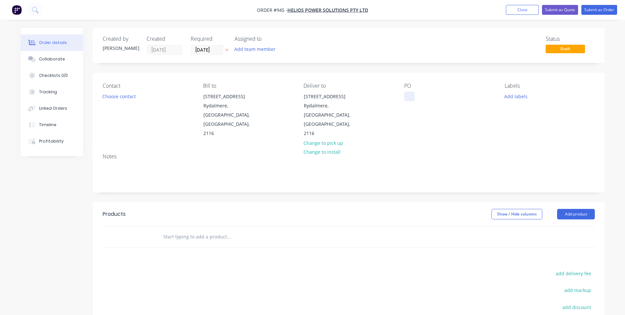
click at [408, 97] on div at bounding box center [409, 97] width 11 height 10
click at [432, 79] on div "Contact Choose contact Bill to [STREET_ADDRESS] Deliver to [STREET_ADDRESS] Cha…" at bounding box center [349, 110] width 512 height 75
click at [518, 98] on button "Add labels" at bounding box center [516, 96] width 30 height 9
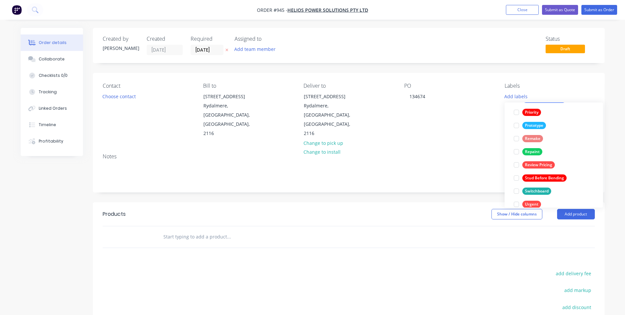
scroll to position [175, 0]
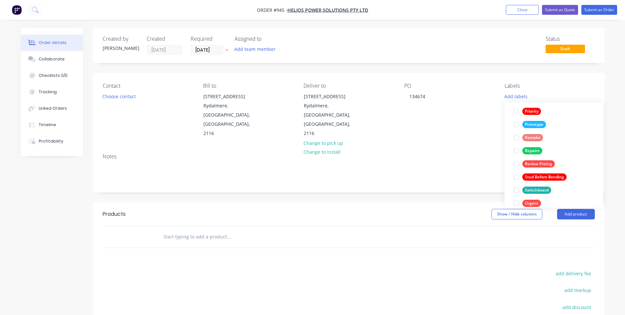
drag, startPoint x: 405, startPoint y: 130, endPoint x: 373, endPoint y: 115, distance: 35.7
click at [404, 128] on div "Contact Choose contact Bill to [STREET_ADDRESS] Deliver to [STREET_ADDRESS] Cha…" at bounding box center [349, 132] width 512 height 119
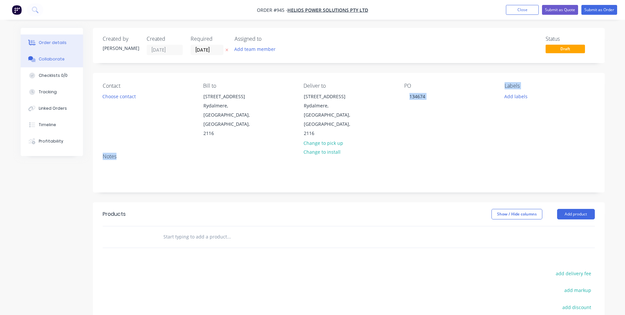
click at [47, 59] on div "Collaborate" at bounding box center [52, 59] width 26 height 6
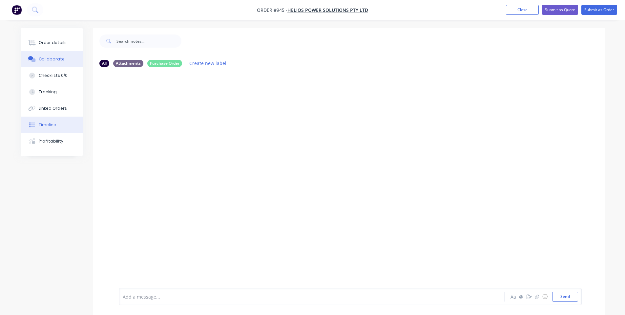
drag, startPoint x: 69, startPoint y: 41, endPoint x: 82, endPoint y: 123, distance: 82.4
click at [69, 41] on button "Order details" at bounding box center [52, 42] width 62 height 16
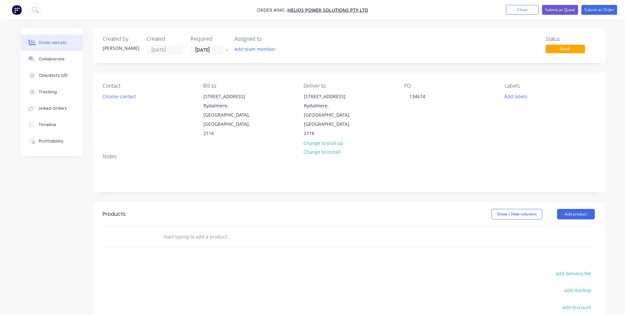
click at [188, 230] on input "text" at bounding box center [228, 236] width 131 height 13
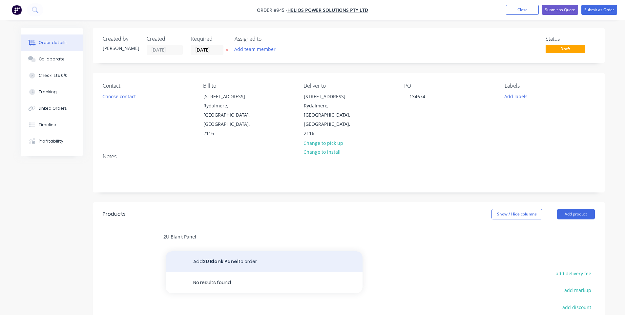
type input "2U Blank Panel"
click at [190, 251] on button "Add 2U Blank Panel to order" at bounding box center [264, 261] width 197 height 21
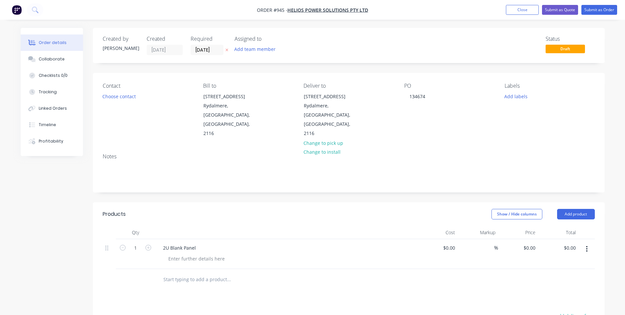
click at [191, 273] on input "text" at bounding box center [228, 279] width 131 height 13
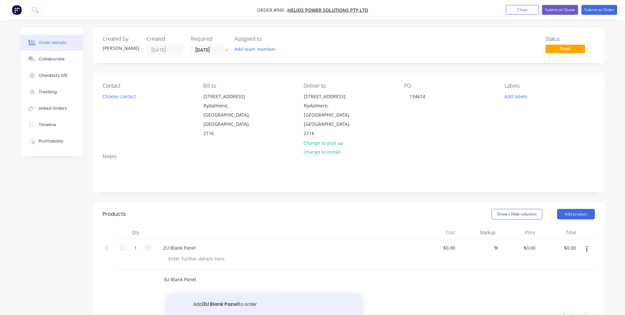
type input "3U Blank Panel"
click at [187, 294] on button "Add 3U Blank Panel to order" at bounding box center [264, 304] width 197 height 21
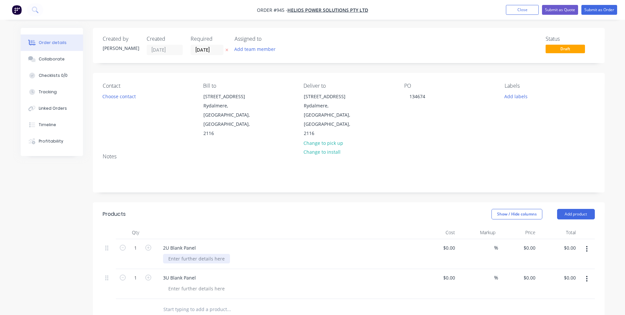
click at [193, 254] on div at bounding box center [196, 259] width 67 height 10
copy div "Satin Black"
click at [195, 284] on div at bounding box center [196, 289] width 67 height 10
paste div
click at [139, 243] on input "1" at bounding box center [135, 248] width 17 height 10
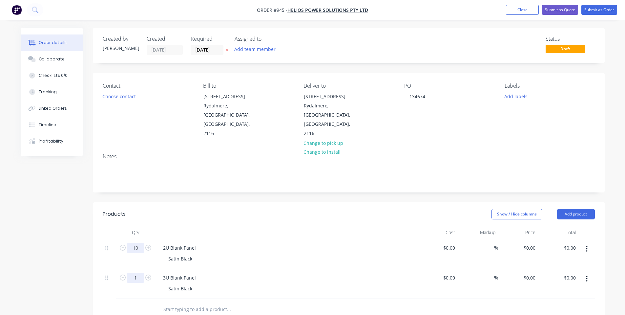
type input "10"
click at [137, 273] on input "1" at bounding box center [135, 278] width 17 height 10
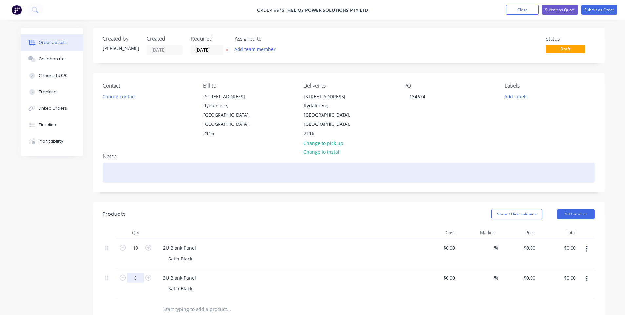
type input "5"
drag, startPoint x: 260, startPoint y: 159, endPoint x: 263, endPoint y: 187, distance: 28.1
click at [260, 162] on div at bounding box center [349, 172] width 492 height 20
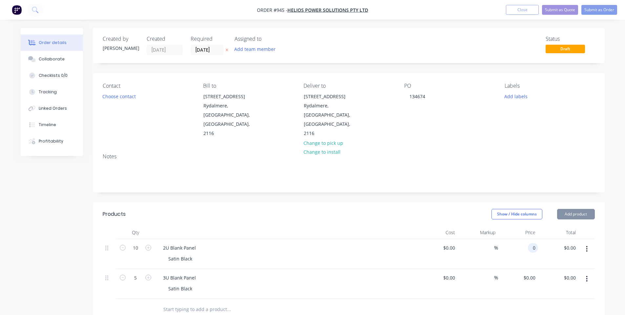
click at [527, 239] on div "0 0" at bounding box center [518, 254] width 40 height 30
type input "$30.00"
type input "$300.00"
click at [529, 273] on div "0 0" at bounding box center [533, 278] width 10 height 10
type input "$30.00"
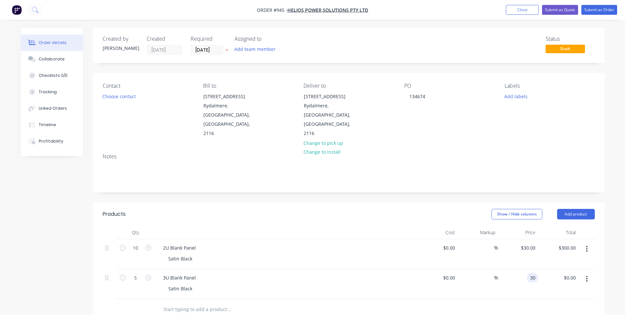
type input "$150.00"
click at [302, 209] on div "Show / Hide columns Add product" at bounding box center [401, 214] width 388 height 11
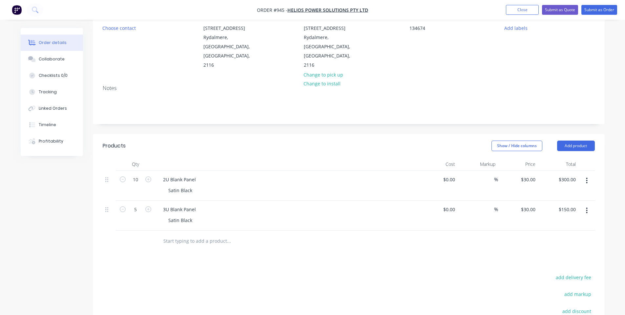
scroll to position [88, 0]
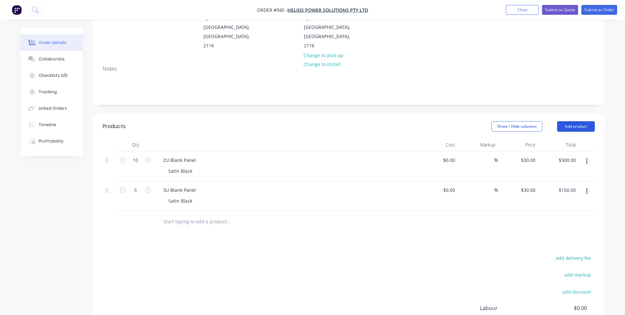
click at [584, 121] on button "Add product" at bounding box center [576, 126] width 38 height 11
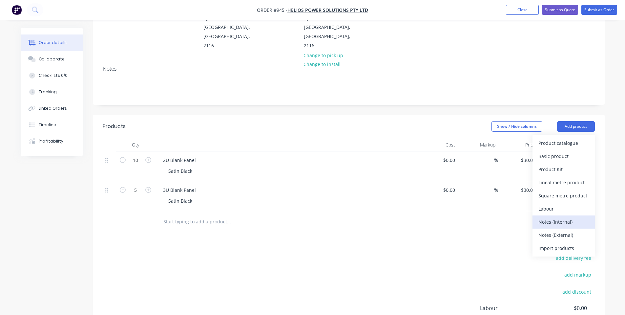
click at [544, 217] on div "Notes (Internal)" at bounding box center [564, 222] width 51 height 10
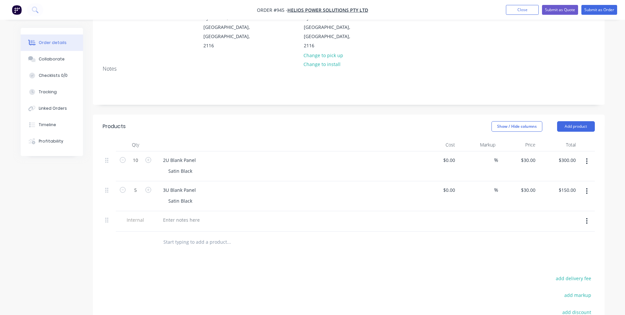
scroll to position [0, 0]
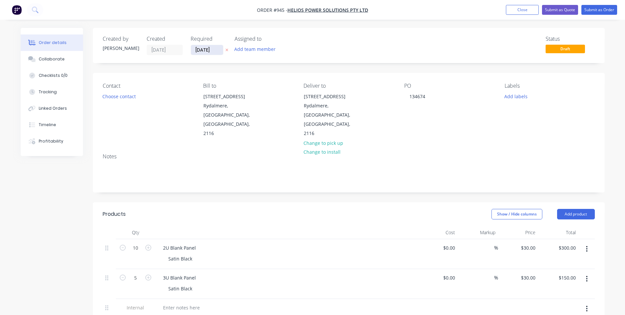
click at [193, 51] on input "[DATE]" at bounding box center [207, 50] width 32 height 10
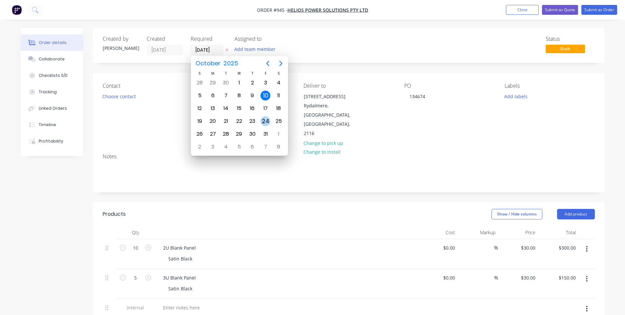
click at [266, 124] on div "24" at bounding box center [266, 121] width 10 height 10
type input "[DATE]"
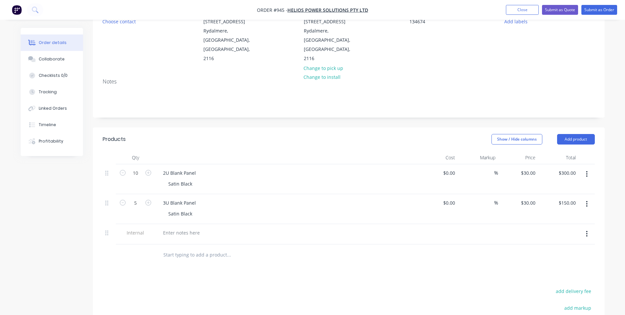
scroll to position [88, 0]
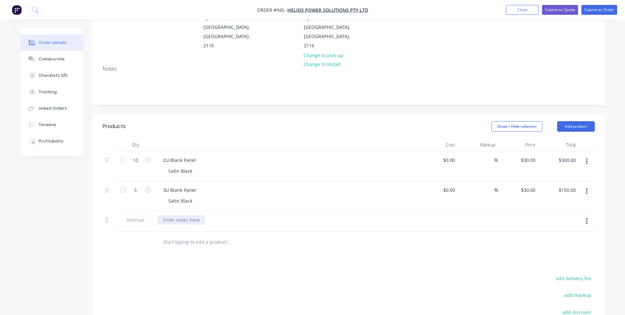
click at [190, 215] on div at bounding box center [181, 220] width 47 height 10
click at [187, 239] on div "Products Show / Hide columns Add product Qty Cost Markup Price Total 10 2U Blan…" at bounding box center [349, 263] width 512 height 296
click at [40, 65] on button "Collaborate" at bounding box center [52, 59] width 62 height 16
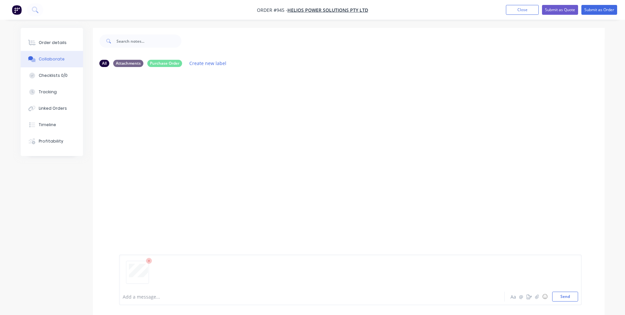
click at [412, 143] on div at bounding box center [349, 180] width 512 height 216
click at [580, 300] on div "Add a message... Aa @ ☺ Send" at bounding box center [350, 279] width 463 height 51
click at [575, 299] on button "Send" at bounding box center [565, 296] width 26 height 10
click at [131, 126] on div at bounding box center [142, 122] width 47 height 43
click at [43, 47] on button "Order details" at bounding box center [52, 42] width 62 height 16
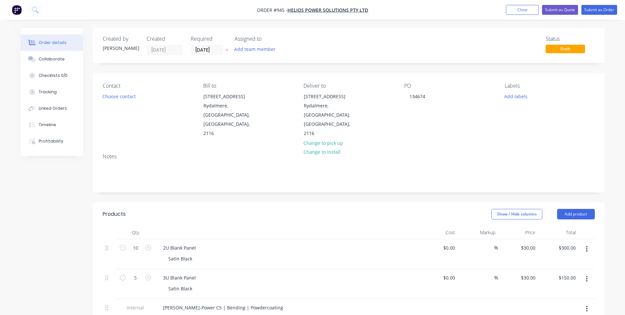
click at [502, 52] on div "Status Draft" at bounding box center [447, 45] width 295 height 19
drag, startPoint x: 594, startPoint y: 8, endPoint x: 593, endPoint y: 14, distance: 6.6
click at [595, 10] on button "Submit as Order" at bounding box center [600, 10] width 36 height 10
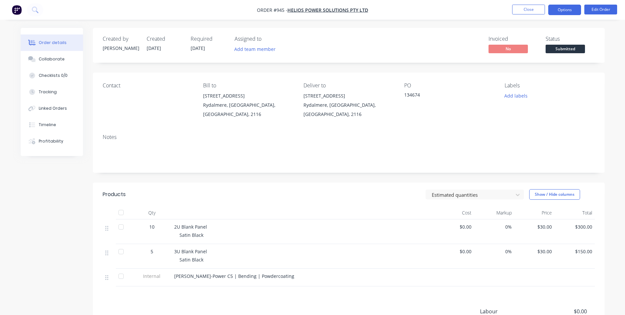
click at [566, 13] on button "Options" at bounding box center [565, 10] width 33 height 11
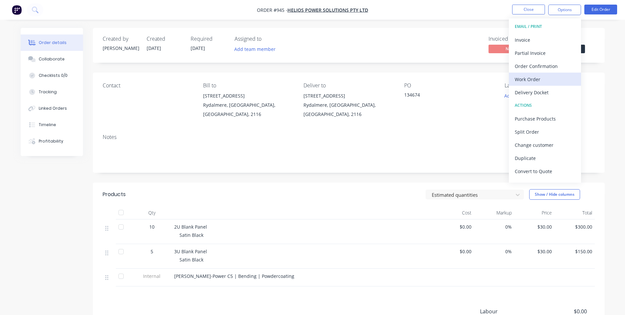
click at [531, 77] on div "Work Order" at bounding box center [545, 80] width 60 height 10
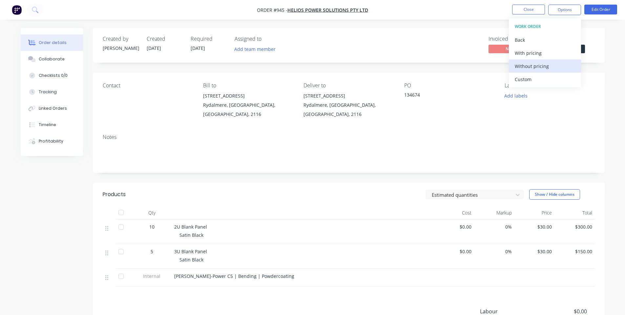
click at [533, 65] on div "Without pricing" at bounding box center [545, 66] width 60 height 10
